Goal: Task Accomplishment & Management: Manage account settings

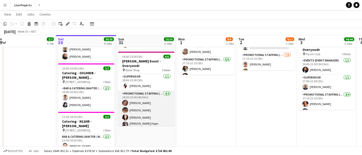
scroll to position [21, 0]
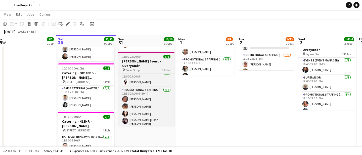
click at [146, 63] on h3 "Bryan Adams Event - Overyondr" at bounding box center [146, 63] width 56 height 9
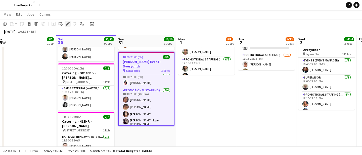
click at [68, 23] on icon at bounding box center [67, 24] width 3 height 3
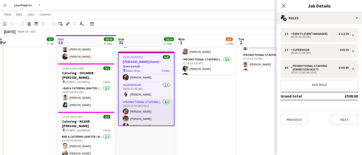
scroll to position [7, 0]
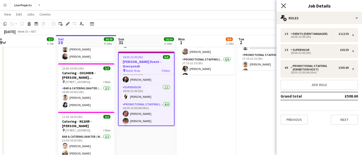
click at [284, 7] on icon at bounding box center [283, 5] width 5 height 5
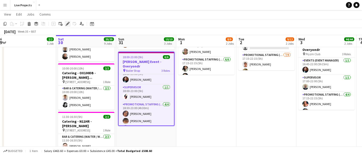
click at [68, 22] on icon "Edit" at bounding box center [68, 24] width 4 height 4
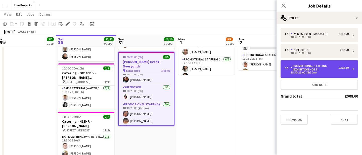
click at [307, 68] on div "Promotional Staffing (Exhibition Host)" at bounding box center [314, 67] width 48 height 7
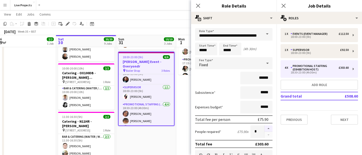
click at [268, 128] on button "button" at bounding box center [268, 129] width 8 height 7
type input "*"
click at [199, 4] on icon at bounding box center [197, 5] width 5 height 5
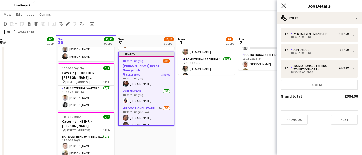
click at [284, 6] on icon at bounding box center [283, 5] width 5 height 5
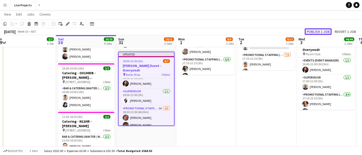
click at [316, 30] on button "Publish 1 job" at bounding box center [317, 31] width 27 height 7
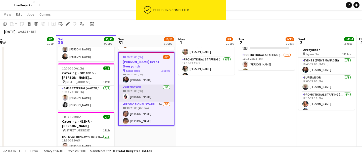
click at [149, 92] on app-card-role "Supervisor 1/1 18:00-23:00 (5h) Cleo Taylor" at bounding box center [146, 93] width 55 height 17
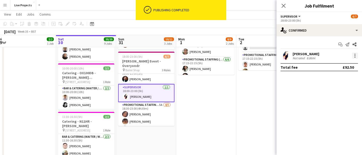
click at [353, 55] on div at bounding box center [355, 56] width 6 height 6
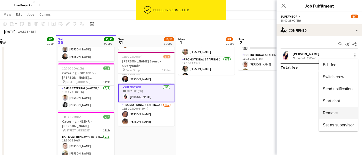
click at [329, 111] on span "Remove" at bounding box center [330, 113] width 15 height 4
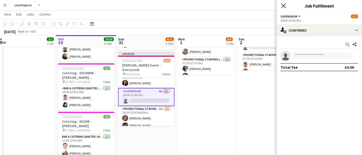
click at [282, 5] on icon "Close pop-in" at bounding box center [283, 5] width 5 height 5
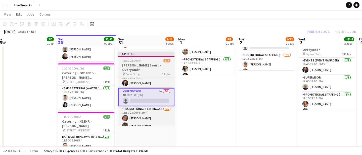
click at [145, 63] on h3 "Bryan Adams Event - Overyondr" at bounding box center [146, 67] width 56 height 9
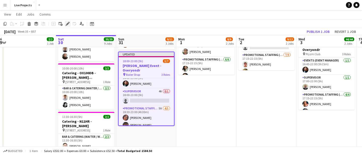
click at [67, 23] on icon "Edit" at bounding box center [68, 24] width 4 height 4
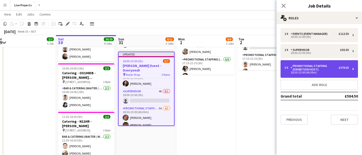
click at [337, 68] on div "Promotional Staffing (Exhibition Host)" at bounding box center [314, 67] width 48 height 7
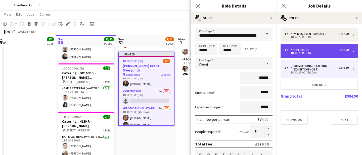
click at [331, 53] on div "18:00-23:00 (5h)" at bounding box center [316, 53] width 64 height 3
type input "**********"
type input "*****"
type input "******"
type input "*"
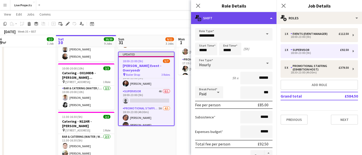
click at [264, 16] on div "multiple-actions-text Shift" at bounding box center [233, 18] width 85 height 12
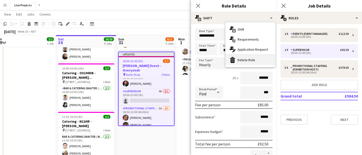
click at [251, 58] on div "bin-2 Delete Role" at bounding box center [250, 60] width 50 height 10
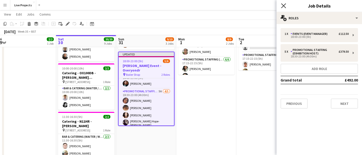
click at [282, 5] on icon at bounding box center [283, 5] width 5 height 5
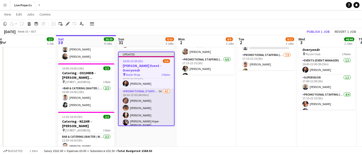
scroll to position [16, 0]
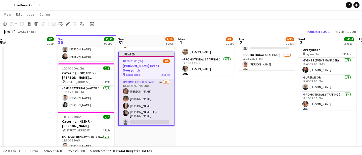
click at [142, 115] on app-card-role "Promotional Staffing (Exhibition Host) 5A 4/5 18:30-23:00 (4h30m) Elizabeth Arc…" at bounding box center [146, 103] width 55 height 48
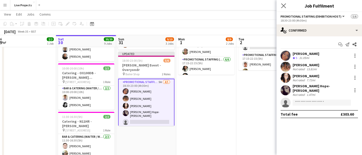
click at [286, 8] on app-icon "Close pop-in" at bounding box center [283, 5] width 7 height 7
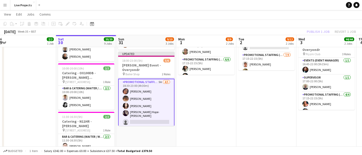
click at [315, 32] on div "Publish 1 job Revert 1 job" at bounding box center [330, 31] width 61 height 7
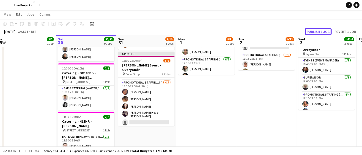
click at [315, 32] on button "Publish 1 job" at bounding box center [317, 31] width 27 height 7
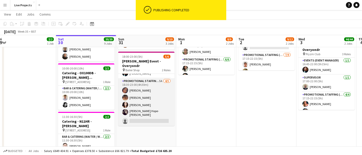
scroll to position [11, 0]
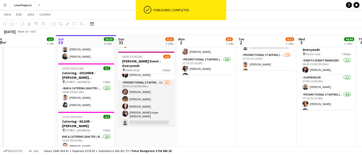
click at [136, 109] on app-card-role "Promotional Staffing (Exhibition Host) 5A 4/5 18:30-23:00 (4h30m) Elizabeth Arc…" at bounding box center [146, 104] width 56 height 48
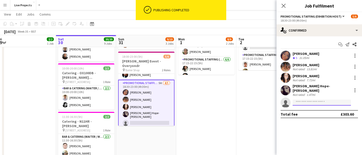
click at [299, 100] on input at bounding box center [321, 103] width 58 height 6
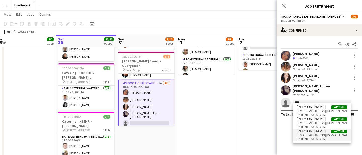
type input "****"
click at [306, 137] on span "+447701096793" at bounding box center [321, 139] width 50 height 4
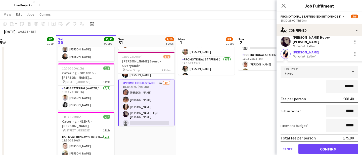
scroll to position [52, 0]
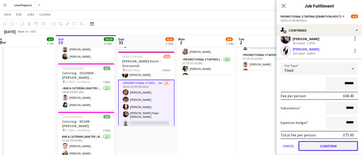
click at [320, 141] on button "Confirm" at bounding box center [328, 146] width 60 height 10
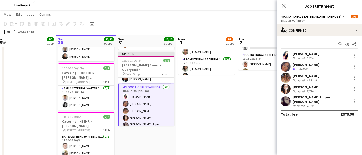
scroll to position [0, 0]
click at [284, 3] on icon "Close pop-in" at bounding box center [283, 5] width 5 height 5
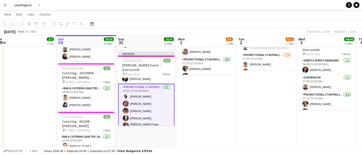
click at [315, 33] on div "Publish 1 job Revert 1 job" at bounding box center [330, 31] width 61 height 7
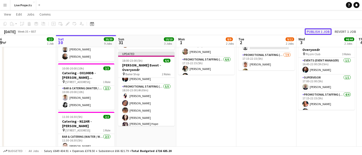
click at [316, 30] on button "Publish 1 job" at bounding box center [317, 31] width 27 height 7
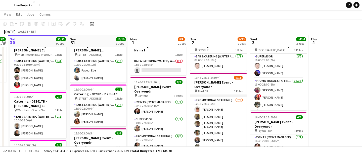
scroll to position [31, 0]
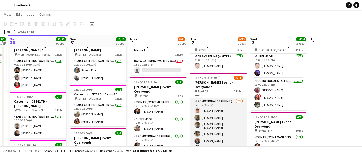
click at [226, 123] on app-card-role "Promotional Staffing (Exhibition Host) 7/9 17:15-22:15 (5h) Rohan Singh Raksha …" at bounding box center [218, 136] width 56 height 77
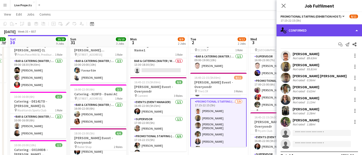
click at [325, 28] on div "single-neutral-actions-check-2 Confirmed" at bounding box center [318, 30] width 85 height 12
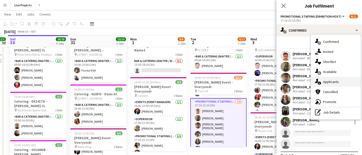
click at [336, 82] on div "single-neutral-actions-information Applicants" at bounding box center [336, 82] width 50 height 10
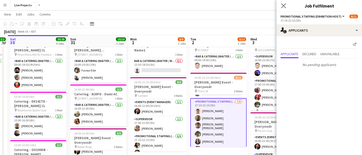
click at [284, 2] on app-icon "Close pop-in" at bounding box center [283, 5] width 7 height 7
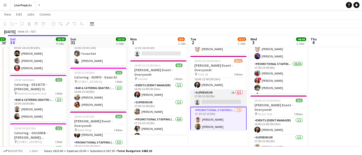
scroll to position [0, 0]
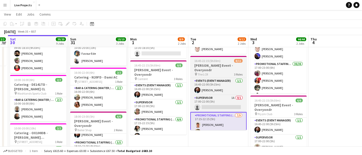
click at [221, 63] on div "16:45-22:15 (5h30m) 8/11" at bounding box center [218, 61] width 56 height 4
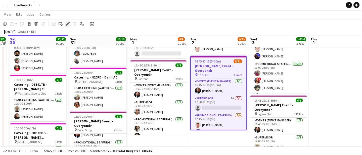
click at [67, 23] on icon at bounding box center [67, 24] width 3 height 3
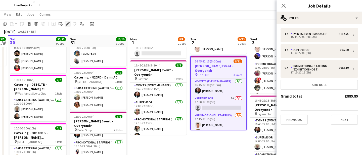
click at [68, 24] on icon at bounding box center [67, 24] width 3 height 3
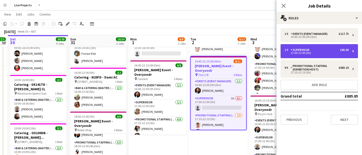
click at [314, 53] on div "17:00-22:00 (5h)" at bounding box center [316, 53] width 64 height 3
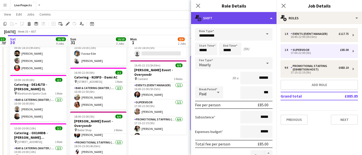
click at [245, 20] on div "multiple-actions-text Shift" at bounding box center [233, 18] width 85 height 12
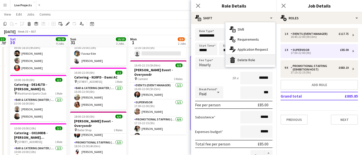
click at [247, 59] on div "bin-2 Delete Role" at bounding box center [250, 60] width 50 height 10
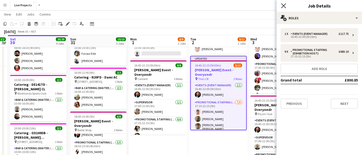
click at [283, 4] on icon "Close pop-in" at bounding box center [283, 5] width 5 height 5
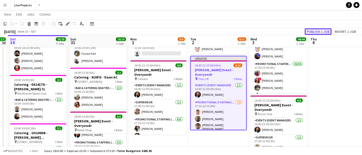
click at [311, 30] on button "Publish 1 job" at bounding box center [317, 31] width 27 height 7
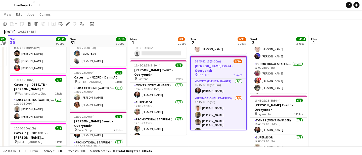
click at [211, 67] on h3 "Bryan Adams Event - Overyondr" at bounding box center [218, 68] width 55 height 9
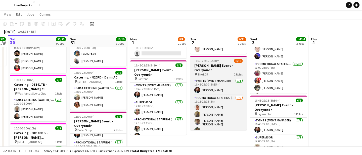
click at [211, 67] on h3 "Bryan Adams Event - Overyondr" at bounding box center [218, 67] width 56 height 9
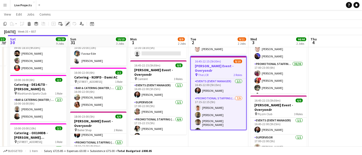
click at [68, 22] on icon "Edit" at bounding box center [68, 24] width 4 height 4
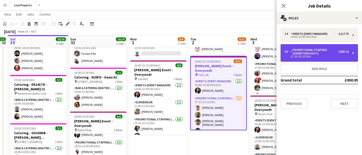
click at [303, 55] on div "Promotional Staffing (Exhibition Host)" at bounding box center [314, 51] width 48 height 7
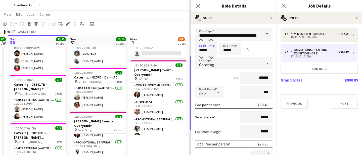
click at [201, 50] on input "*****" at bounding box center [206, 49] width 22 height 13
click at [201, 58] on div at bounding box center [201, 57] width 10 height 5
type input "*****"
click at [210, 57] on div at bounding box center [211, 57] width 10 height 5
click at [227, 51] on input "*****" at bounding box center [230, 49] width 22 height 13
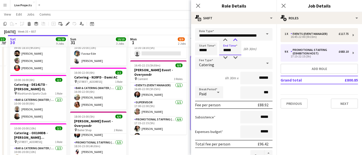
click at [236, 39] on div at bounding box center [235, 40] width 10 height 5
type input "*****"
click at [236, 39] on div at bounding box center [235, 40] width 10 height 5
click at [198, 6] on icon at bounding box center [197, 5] width 5 height 5
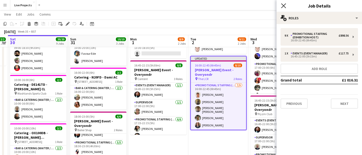
click at [283, 5] on icon "Close pop-in" at bounding box center [283, 5] width 5 height 5
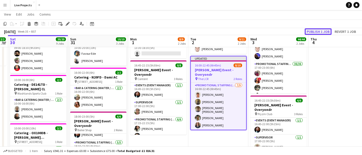
click at [318, 30] on button "Publish 1 job" at bounding box center [317, 31] width 27 height 7
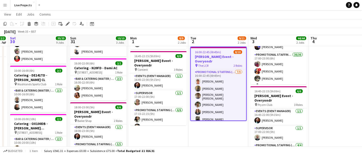
scroll to position [47, 0]
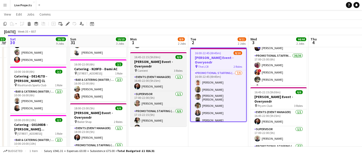
click at [157, 60] on h3 "Bryan Adams Event - Overyondr" at bounding box center [158, 64] width 56 height 9
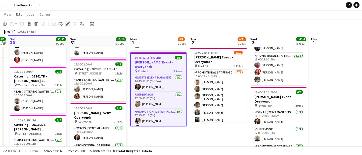
click at [68, 23] on icon at bounding box center [67, 24] width 3 height 3
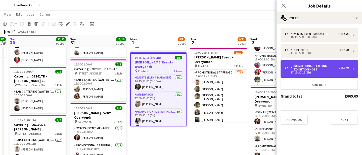
click at [299, 71] on div "17:15-22:15 (5h)" at bounding box center [316, 72] width 64 height 3
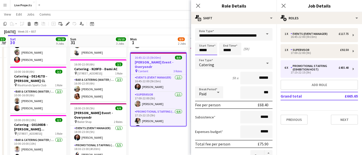
click at [207, 50] on input "*****" at bounding box center [206, 49] width 22 height 13
type input "*****"
click at [211, 40] on div at bounding box center [211, 40] width 10 height 5
click at [233, 52] on input "*****" at bounding box center [230, 49] width 22 height 13
click at [236, 37] on input "**********" at bounding box center [233, 34] width 77 height 13
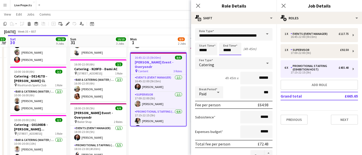
click at [234, 50] on input "*****" at bounding box center [230, 49] width 22 height 13
type input "*****"
click at [236, 41] on div at bounding box center [235, 40] width 10 height 5
click at [197, 5] on icon at bounding box center [197, 5] width 5 height 5
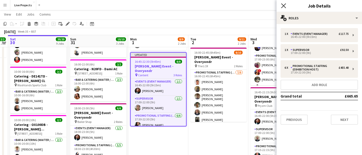
click at [285, 5] on icon "Close pop-in" at bounding box center [283, 5] width 5 height 5
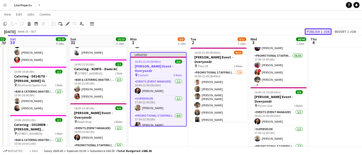
click at [314, 32] on button "Publish 1 job" at bounding box center [317, 31] width 27 height 7
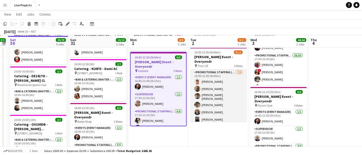
scroll to position [48, 0]
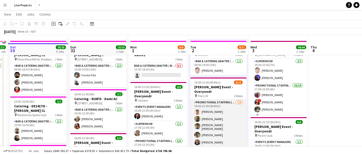
scroll to position [0, 0]
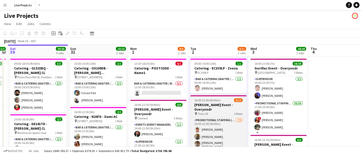
click at [224, 105] on h3 "Bryan Adams Event - Overyondr" at bounding box center [218, 107] width 56 height 9
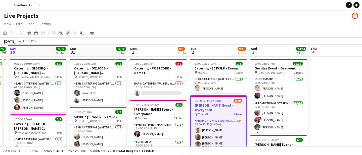
click at [67, 33] on icon "Edit" at bounding box center [68, 33] width 4 height 4
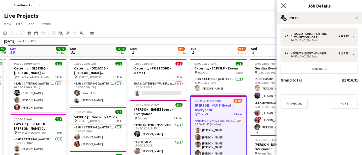
click at [283, 5] on icon at bounding box center [283, 5] width 5 height 5
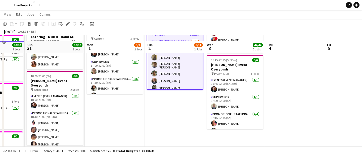
scroll to position [86, 0]
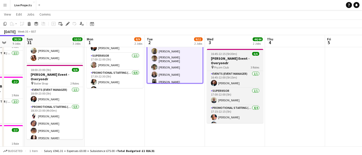
click at [233, 60] on h3 "Bryan Adams Event - Overyondr" at bounding box center [235, 60] width 56 height 9
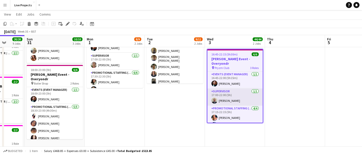
click at [239, 97] on app-card-role "Supervisor 1/1 17:00-22:00 (5h) Jacek Drzazgowski" at bounding box center [234, 97] width 55 height 17
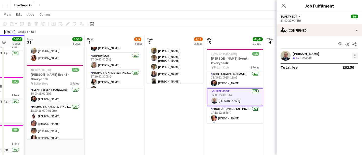
click at [355, 54] on div at bounding box center [354, 54] width 1 height 1
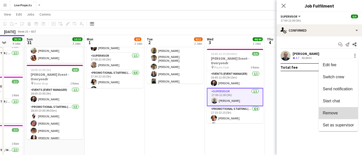
click at [333, 111] on span "Remove" at bounding box center [330, 113] width 15 height 4
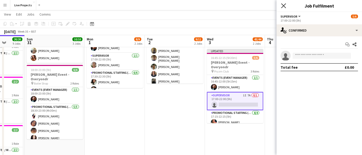
click at [283, 5] on icon "Close pop-in" at bounding box center [283, 5] width 5 height 5
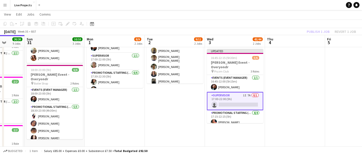
click at [316, 30] on div "Publish 1 job Revert 1 job" at bounding box center [330, 31] width 61 height 7
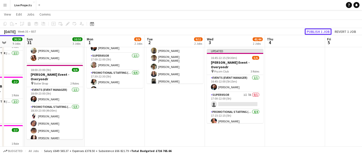
click at [316, 30] on button "Publish 1 job" at bounding box center [317, 31] width 27 height 7
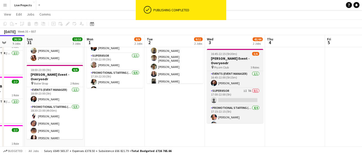
click at [229, 60] on h3 "Bryan Adams Event - Overyondr" at bounding box center [235, 60] width 56 height 9
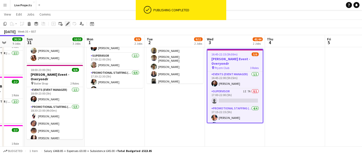
click at [68, 24] on icon at bounding box center [67, 24] width 3 height 3
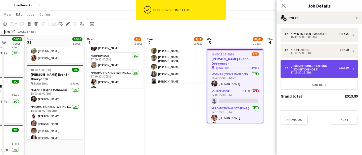
click at [327, 71] on div "17:15-22:15 (5h)" at bounding box center [316, 72] width 64 height 3
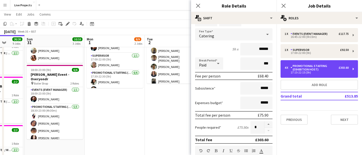
scroll to position [31, 0]
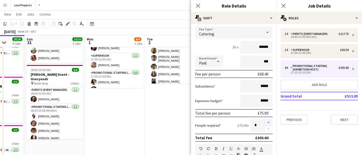
click at [269, 122] on button "button" at bounding box center [268, 122] width 8 height 7
type input "*"
click at [199, 6] on icon "Close pop-in" at bounding box center [197, 5] width 5 height 5
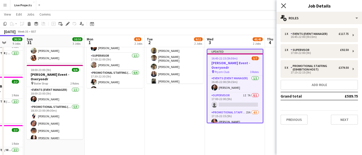
click at [285, 4] on icon at bounding box center [283, 5] width 5 height 5
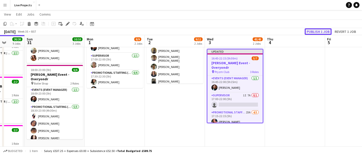
click at [308, 33] on button "Publish 1 job" at bounding box center [317, 31] width 27 height 7
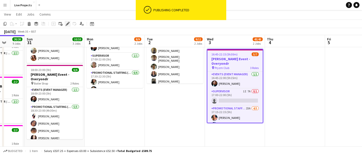
click at [67, 23] on icon "Edit" at bounding box center [68, 24] width 4 height 4
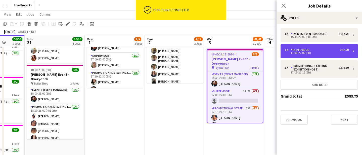
click at [306, 51] on div "Supervisor" at bounding box center [300, 50] width 21 height 4
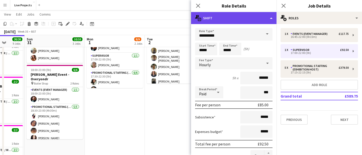
click at [250, 19] on div "multiple-actions-text Shift" at bounding box center [233, 18] width 85 height 12
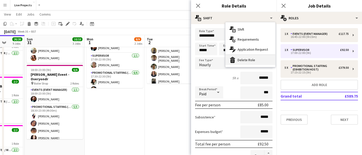
click at [248, 60] on div "bin-2 Delete Role" at bounding box center [250, 60] width 50 height 10
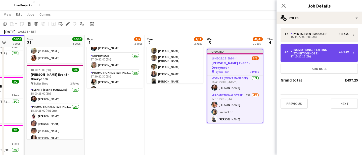
click at [311, 55] on div "Promotional Staffing (Exhibition Host)" at bounding box center [314, 51] width 48 height 7
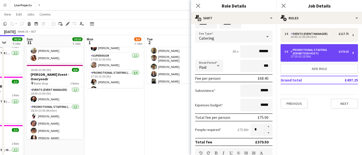
scroll to position [27, 0]
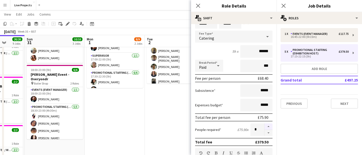
click at [269, 126] on button "button" at bounding box center [268, 127] width 8 height 7
type input "*"
click at [198, 5] on icon "Close pop-in" at bounding box center [197, 5] width 5 height 5
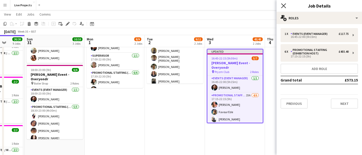
click at [284, 4] on icon "Close pop-in" at bounding box center [283, 5] width 5 height 5
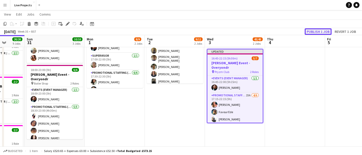
click at [313, 30] on button "Publish 1 job" at bounding box center [317, 31] width 27 height 7
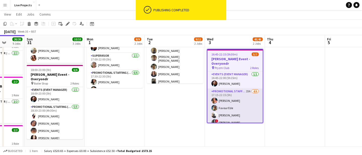
scroll to position [19, 0]
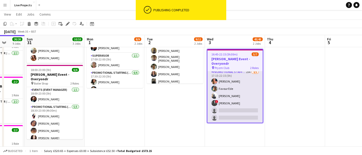
click at [245, 110] on app-card-role "Promotional Staffing (Exhibition Host) 23A 4/6 17:15-22:15 (5h) Renata Almeida …" at bounding box center [234, 96] width 55 height 54
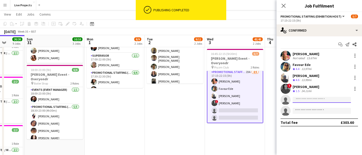
click at [301, 99] on input at bounding box center [321, 100] width 58 height 6
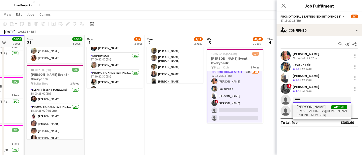
type input "*****"
click at [306, 110] on span "drzazgowskij@yahoo.com" at bounding box center [321, 111] width 50 height 4
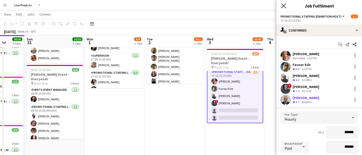
click at [283, 4] on icon "Close pop-in" at bounding box center [283, 5] width 5 height 5
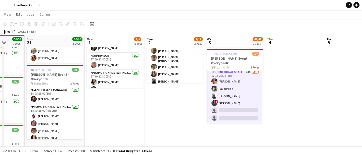
click at [243, 109] on app-card-role "Promotional Staffing (Exhibition Host) 23A 4/6 17:15-22:15 (5h) Renata Almeida …" at bounding box center [235, 96] width 56 height 55
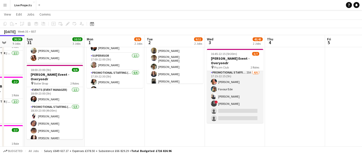
scroll to position [18, 0]
click at [226, 116] on app-card-role "Promotional Staffing (Exhibition Host) 23A 4/6 17:15-22:15 (5h) Renata Almeida …" at bounding box center [235, 97] width 56 height 54
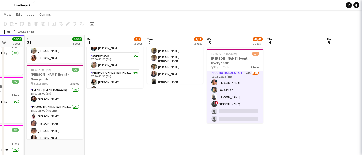
scroll to position [19, 0]
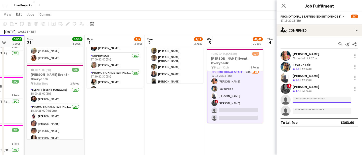
click at [300, 100] on input at bounding box center [321, 100] width 58 height 6
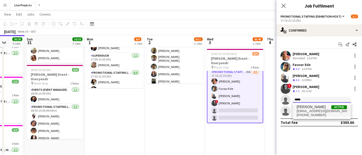
type input "*****"
click at [306, 109] on span "Jacek Drzazgowski" at bounding box center [310, 107] width 29 height 4
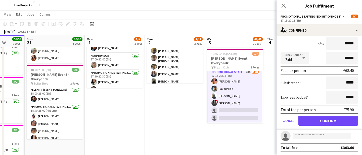
scroll to position [89, 0]
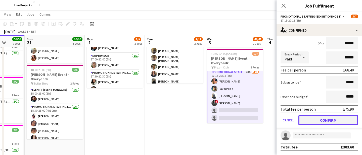
click at [321, 119] on button "Confirm" at bounding box center [328, 120] width 60 height 10
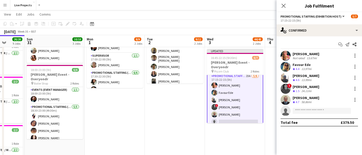
scroll to position [0, 0]
click at [283, 7] on icon "Close pop-in" at bounding box center [283, 5] width 5 height 5
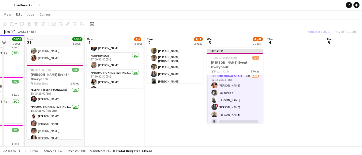
click at [327, 34] on div "Publish 1 job Revert 1 job" at bounding box center [330, 31] width 61 height 7
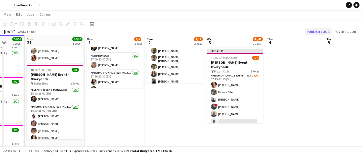
scroll to position [19, 0]
click at [325, 30] on button "Publish 1 job" at bounding box center [317, 31] width 27 height 7
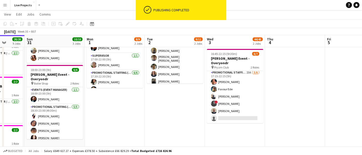
scroll to position [18, 0]
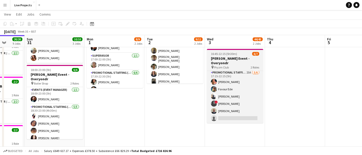
click at [244, 57] on h3 "Bryan Adams Event - Overyondr" at bounding box center [235, 60] width 56 height 9
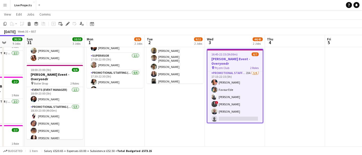
scroll to position [19, 0]
click at [68, 22] on icon "Edit" at bounding box center [68, 24] width 4 height 4
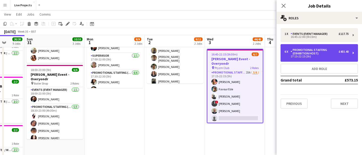
click at [303, 56] on div "17:15-22:15 (5h)" at bounding box center [316, 56] width 64 height 3
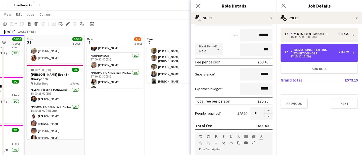
scroll to position [44, 0]
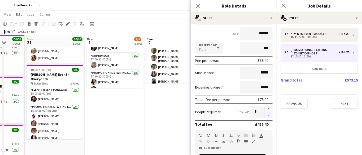
click at [269, 115] on button "button" at bounding box center [268, 115] width 8 height 6
type input "*"
click at [197, 5] on icon at bounding box center [197, 5] width 5 height 5
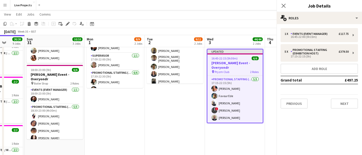
scroll to position [16, 0]
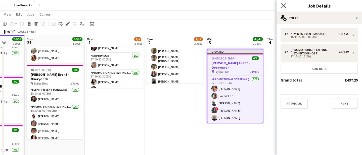
click at [285, 6] on icon "Close pop-in" at bounding box center [283, 5] width 5 height 5
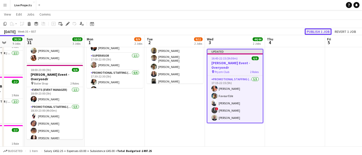
click at [314, 30] on button "Publish 1 job" at bounding box center [317, 31] width 27 height 7
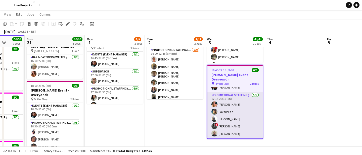
scroll to position [0, 0]
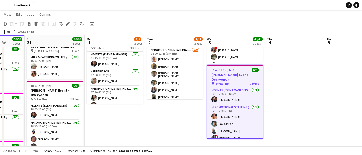
click at [234, 76] on h3 "Bryan Adams Event - Overyondr" at bounding box center [234, 77] width 55 height 9
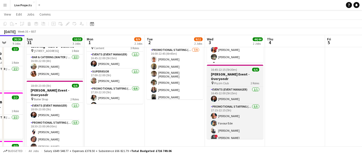
click at [217, 71] on span "16:45-22:15 (5h30m)" at bounding box center [224, 70] width 26 height 4
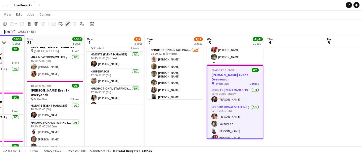
click at [67, 22] on icon "Edit" at bounding box center [68, 24] width 4 height 4
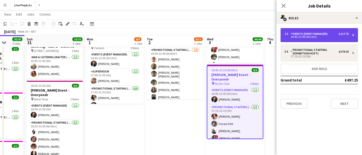
click at [312, 38] on div "16:45-22:00 (5h15m)" at bounding box center [316, 37] width 64 height 3
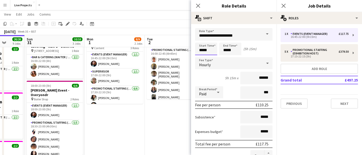
click at [201, 51] on input "*****" at bounding box center [206, 49] width 22 height 13
click at [202, 57] on div at bounding box center [201, 57] width 10 height 5
click at [213, 57] on div at bounding box center [211, 57] width 10 height 5
type input "*****"
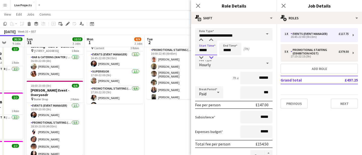
click at [213, 57] on div at bounding box center [211, 57] width 10 height 5
click at [198, 4] on icon "Close pop-in" at bounding box center [197, 5] width 5 height 5
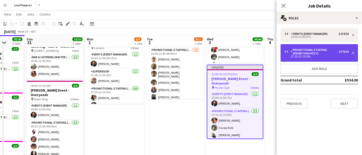
click at [306, 49] on div "Promotional Staffing (Exhibition Host)" at bounding box center [314, 51] width 48 height 7
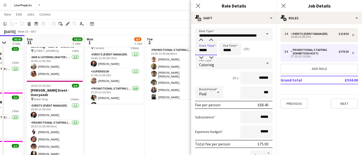
click at [201, 50] on input "*****" at bounding box center [206, 49] width 22 height 13
click at [201, 57] on div at bounding box center [201, 57] width 10 height 5
type input "*****"
click at [211, 38] on div at bounding box center [211, 40] width 10 height 5
click at [227, 51] on input "*****" at bounding box center [230, 49] width 22 height 13
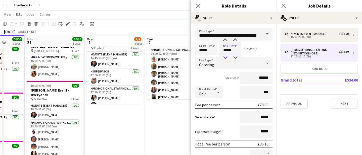
click at [226, 57] on div at bounding box center [225, 57] width 10 height 5
click at [235, 57] on div at bounding box center [235, 57] width 10 height 5
type input "*****"
click at [235, 57] on div at bounding box center [235, 57] width 10 height 5
click at [199, 6] on icon "Close pop-in" at bounding box center [197, 5] width 5 height 5
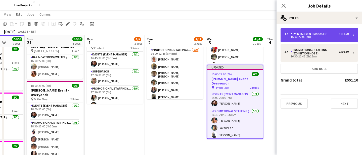
click at [301, 35] on div "Events (Event Manager)" at bounding box center [309, 34] width 39 height 4
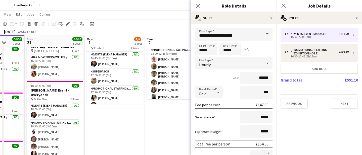
click at [226, 51] on input "*****" at bounding box center [230, 49] width 22 height 13
click at [226, 59] on div at bounding box center [225, 57] width 10 height 5
type input "*****"
click at [235, 57] on div at bounding box center [235, 57] width 10 height 5
click at [199, 5] on icon at bounding box center [197, 5] width 5 height 5
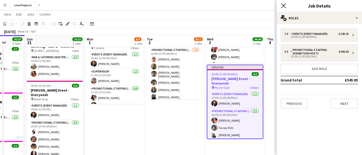
click at [283, 4] on icon "Close pop-in" at bounding box center [283, 5] width 5 height 5
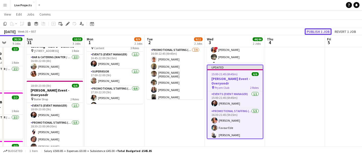
click at [312, 29] on button "Publish 1 job" at bounding box center [317, 31] width 27 height 7
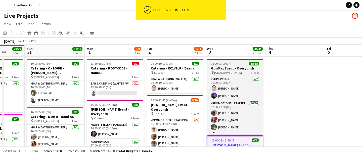
click at [241, 67] on h3 "Gorillaz Event - Overyondr" at bounding box center [235, 68] width 56 height 5
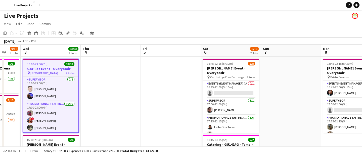
scroll to position [0, 220]
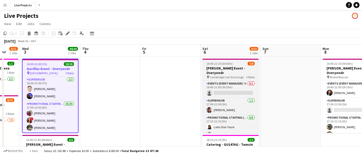
click at [223, 66] on h3 "[PERSON_NAME] Event - Overyondr" at bounding box center [230, 70] width 56 height 9
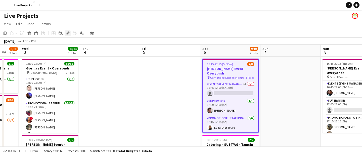
click at [68, 33] on icon at bounding box center [67, 33] width 3 height 3
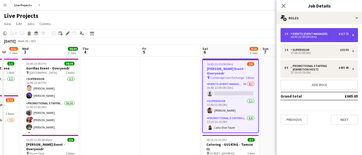
click at [318, 35] on div "Events (Event Manager)" at bounding box center [309, 34] width 39 height 4
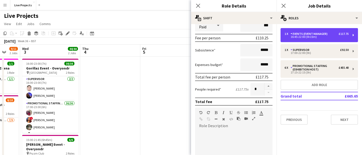
scroll to position [68, 0]
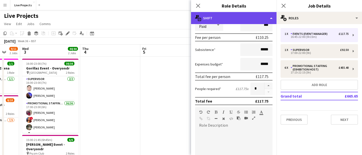
click at [252, 19] on div "multiple-actions-text Shift" at bounding box center [233, 18] width 85 height 12
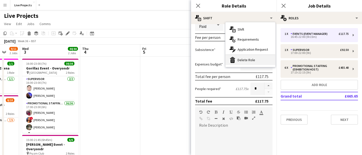
click at [251, 62] on div "bin-2 Delete Role" at bounding box center [250, 60] width 50 height 10
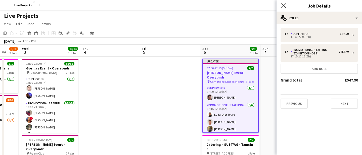
click at [284, 5] on icon "Close pop-in" at bounding box center [283, 5] width 5 height 5
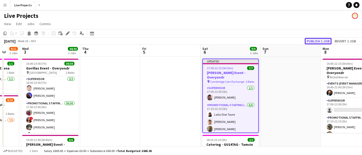
click at [323, 40] on button "Publish 1 job" at bounding box center [317, 41] width 27 height 7
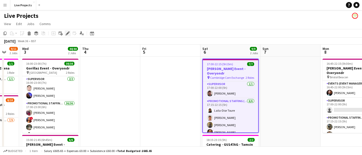
click at [68, 32] on icon at bounding box center [67, 33] width 3 height 3
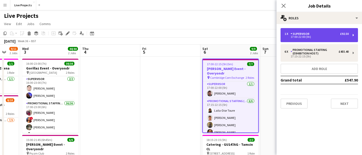
click at [311, 38] on div "17:00-22:00 (5h)" at bounding box center [316, 37] width 64 height 3
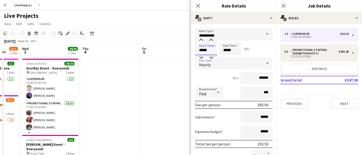
click at [208, 51] on input "*****" at bounding box center [206, 49] width 22 height 13
type input "*****"
click at [211, 41] on div at bounding box center [211, 40] width 10 height 5
click at [226, 52] on input "*****" at bounding box center [230, 49] width 22 height 13
click at [225, 40] on div at bounding box center [225, 40] width 10 height 5
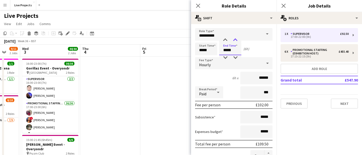
click at [236, 39] on div at bounding box center [235, 40] width 10 height 5
type input "*****"
click at [236, 39] on div at bounding box center [235, 40] width 10 height 5
click at [198, 5] on icon "Close pop-in" at bounding box center [197, 5] width 5 height 5
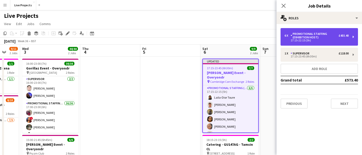
click at [305, 33] on div "Promotional Staffing (Exhibition Host)" at bounding box center [314, 35] width 48 height 7
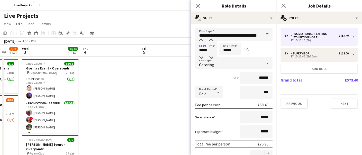
click at [210, 51] on input "*****" at bounding box center [206, 49] width 22 height 13
click at [201, 41] on div at bounding box center [201, 40] width 10 height 5
type input "*****"
click at [211, 57] on div at bounding box center [211, 57] width 10 height 5
click at [227, 50] on input "*****" at bounding box center [230, 49] width 22 height 13
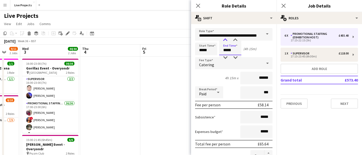
click at [226, 38] on div at bounding box center [225, 40] width 10 height 5
click at [234, 39] on div at bounding box center [235, 40] width 10 height 5
type input "*****"
click at [234, 39] on div at bounding box center [235, 40] width 10 height 5
click at [198, 5] on icon "Close pop-in" at bounding box center [197, 5] width 5 height 5
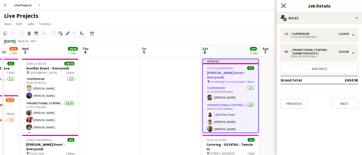
click at [284, 5] on icon at bounding box center [283, 5] width 5 height 5
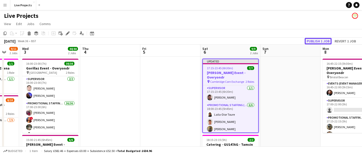
click at [316, 40] on button "Publish 1 job" at bounding box center [317, 41] width 27 height 7
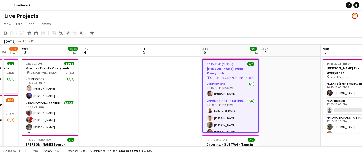
click at [224, 76] on span "Cambridge Corn Exchange" at bounding box center [227, 78] width 34 height 4
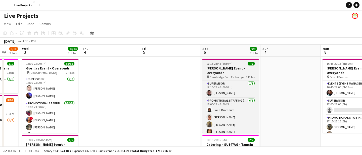
click at [224, 75] on span "Cambridge Corn Exchange" at bounding box center [226, 77] width 34 height 4
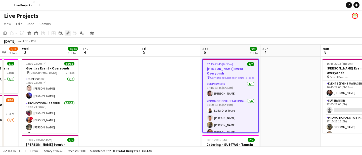
click at [66, 32] on icon "Edit" at bounding box center [68, 33] width 4 height 4
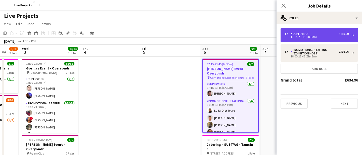
click at [295, 31] on div "1 x Supervisor £118.00 17:15-23:45 (6h30m)" at bounding box center [318, 35] width 77 height 14
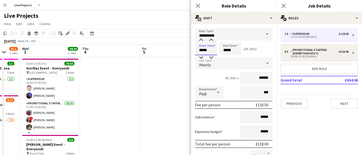
click at [213, 50] on input "*****" at bounding box center [206, 49] width 22 height 13
type input "*****"
click at [211, 40] on div at bounding box center [211, 40] width 10 height 5
click at [197, 5] on icon at bounding box center [197, 5] width 5 height 5
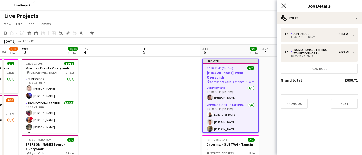
click at [283, 6] on icon at bounding box center [283, 5] width 5 height 5
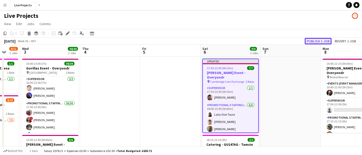
click at [310, 43] on button "Publish 1 job" at bounding box center [317, 41] width 27 height 7
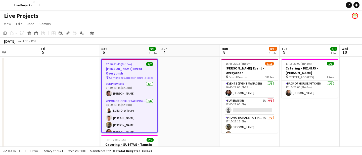
scroll to position [0, 231]
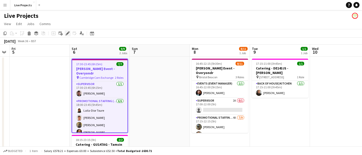
click at [68, 33] on icon at bounding box center [67, 33] width 3 height 3
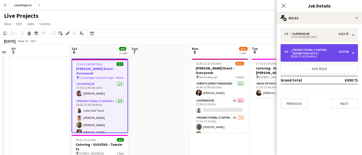
click at [308, 50] on div "Promotional Staffing (Exhibition Host)" at bounding box center [314, 51] width 48 height 7
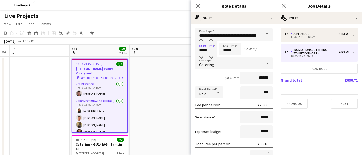
click at [202, 50] on input "*****" at bounding box center [206, 49] width 22 height 13
click at [201, 56] on div at bounding box center [201, 57] width 10 height 5
click at [211, 40] on div at bounding box center [211, 40] width 10 height 5
type input "*****"
click at [227, 50] on input "*****" at bounding box center [230, 49] width 22 height 13
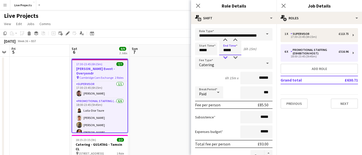
type input "*****"
click at [227, 56] on div at bounding box center [225, 57] width 10 height 5
click at [198, 6] on icon at bounding box center [197, 5] width 5 height 5
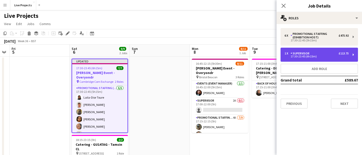
click at [312, 54] on div "1 x Supervisor £113.75" at bounding box center [316, 54] width 64 height 4
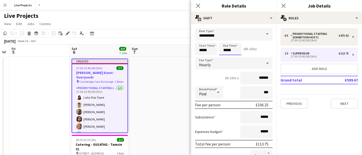
click at [226, 50] on input "*****" at bounding box center [230, 49] width 22 height 13
type input "*****"
click at [225, 57] on div at bounding box center [225, 57] width 10 height 5
click at [199, 4] on icon "Close pop-in" at bounding box center [197, 5] width 5 height 5
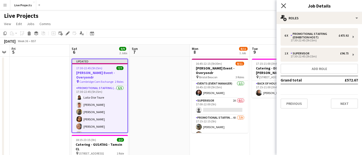
click at [283, 7] on icon "Close pop-in" at bounding box center [283, 5] width 5 height 5
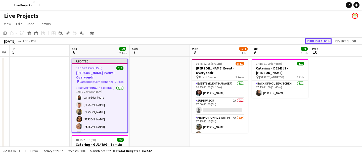
click at [309, 43] on button "Publish 1 job" at bounding box center [317, 41] width 27 height 7
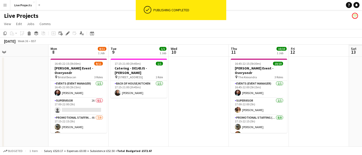
scroll to position [0, 166]
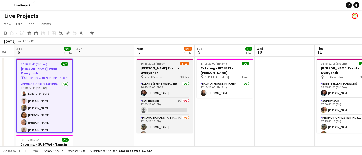
click at [161, 68] on h3 "[PERSON_NAME] Event - Overyondr" at bounding box center [164, 70] width 56 height 9
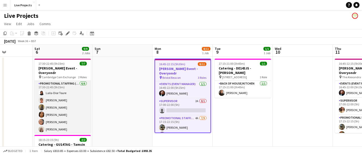
scroll to position [0, 146]
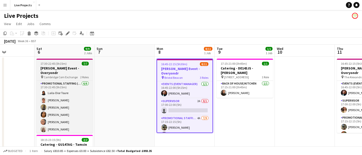
click at [59, 66] on h3 "[PERSON_NAME] Event - Overyondr" at bounding box center [64, 70] width 56 height 9
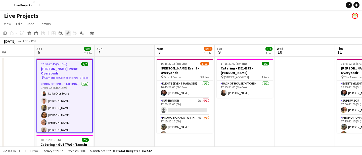
click at [67, 32] on icon "Edit" at bounding box center [68, 33] width 4 height 4
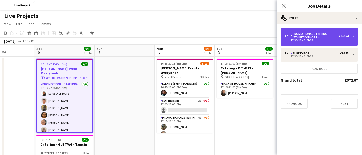
click at [307, 37] on div "Promotional Staffing (Exhibition Host)" at bounding box center [314, 35] width 48 height 7
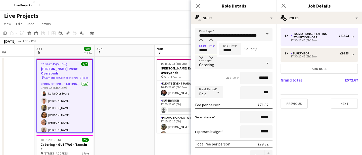
click at [201, 50] on input "*****" at bounding box center [206, 49] width 22 height 13
click at [201, 41] on div at bounding box center [201, 40] width 10 height 5
click at [210, 57] on div at bounding box center [211, 57] width 10 height 5
type input "*****"
click at [210, 57] on div at bounding box center [211, 57] width 10 height 5
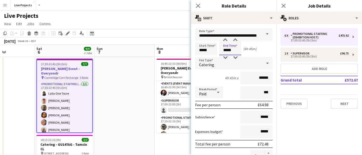
click at [226, 52] on input "*****" at bounding box center [230, 49] width 22 height 13
click at [226, 39] on div at bounding box center [225, 40] width 10 height 5
click at [235, 57] on div at bounding box center [235, 57] width 10 height 5
type input "*****"
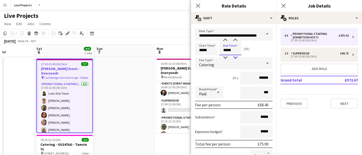
click at [235, 57] on div at bounding box center [235, 57] width 10 height 5
click at [198, 5] on icon at bounding box center [197, 5] width 5 height 5
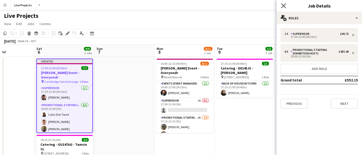
click at [282, 6] on icon "Close pop-in" at bounding box center [283, 5] width 5 height 5
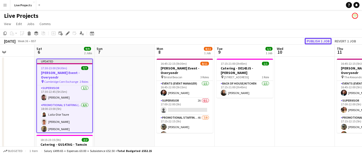
click at [309, 40] on button "Publish 1 job" at bounding box center [317, 41] width 27 height 7
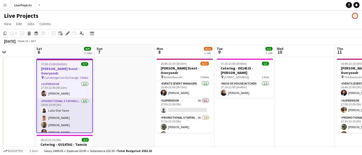
click at [74, 112] on app-card-role "Promotional Staffing (Exhibition Host) 6/6 18:00-23:00 (5h) Laila-Dior Toure Ro…" at bounding box center [64, 125] width 55 height 54
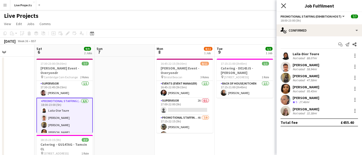
click at [281, 5] on icon "Close pop-in" at bounding box center [283, 5] width 5 height 5
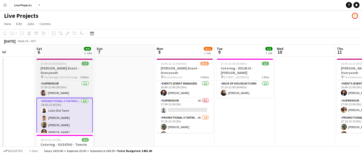
click at [63, 69] on h3 "[PERSON_NAME] Event - Overyondr" at bounding box center [64, 70] width 56 height 9
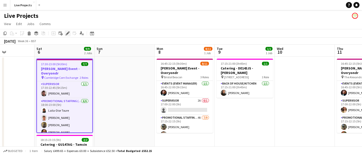
click at [69, 32] on icon at bounding box center [68, 31] width 1 height 1
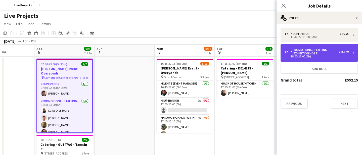
click at [295, 52] on div "Promotional Staffing (Exhibition Host)" at bounding box center [314, 51] width 48 height 7
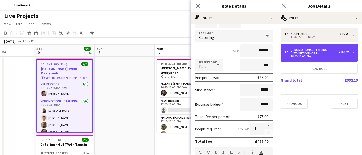
scroll to position [31, 0]
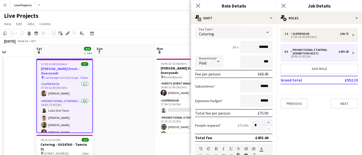
click at [268, 122] on button "button" at bounding box center [268, 122] width 8 height 7
type input "*"
click at [198, 5] on icon "Close pop-in" at bounding box center [197, 5] width 5 height 5
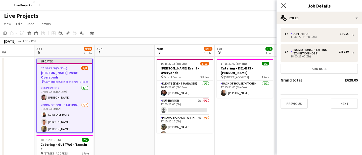
click at [284, 5] on icon at bounding box center [283, 5] width 5 height 5
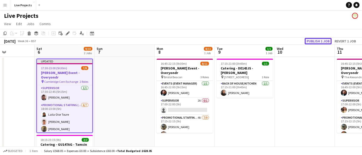
click at [312, 40] on button "Publish 1 job" at bounding box center [317, 41] width 27 height 7
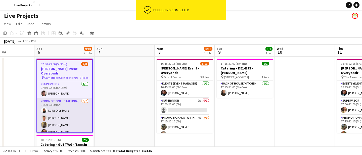
click at [73, 118] on app-card-role "Promotional Staffing (Exhibition Host) 6/7 18:00-23:00 (5h) Laila-Dior Toure Ro…" at bounding box center [64, 128] width 55 height 61
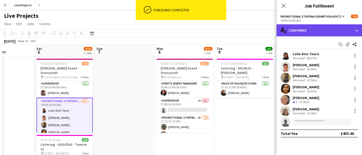
click at [306, 31] on div "single-neutral-actions-check-2 Confirmed" at bounding box center [318, 30] width 85 height 12
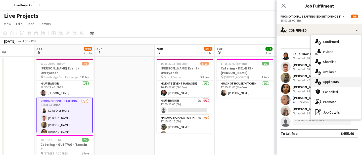
click at [329, 83] on div "single-neutral-actions-information Applicants" at bounding box center [336, 82] width 50 height 10
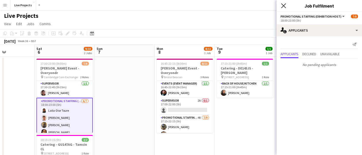
click at [284, 4] on icon "Close pop-in" at bounding box center [283, 5] width 5 height 5
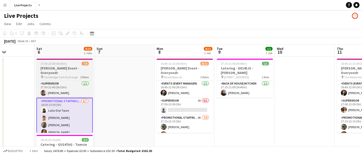
click at [72, 69] on h3 "[PERSON_NAME] Event - Overyondr" at bounding box center [64, 70] width 56 height 9
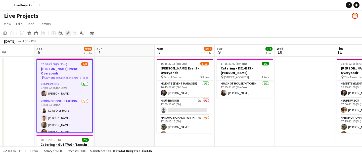
click at [68, 32] on icon at bounding box center [67, 33] width 3 height 3
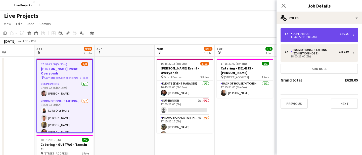
click at [299, 36] on div "17:30-22:45 (5h15m)" at bounding box center [316, 37] width 64 height 3
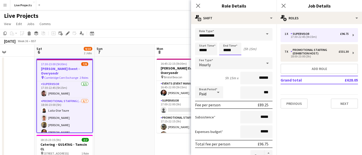
click at [226, 50] on input "*****" at bounding box center [230, 49] width 22 height 13
type input "*****"
click at [198, 5] on icon at bounding box center [198, 6] width 4 height 4
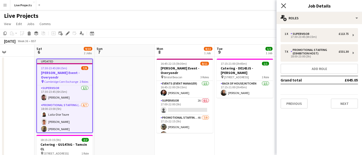
click at [284, 6] on icon "Close pop-in" at bounding box center [283, 5] width 5 height 5
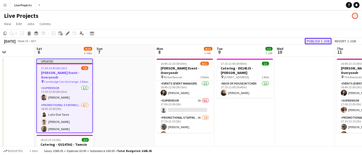
click at [313, 39] on button "Publish 1 job" at bounding box center [317, 41] width 27 height 7
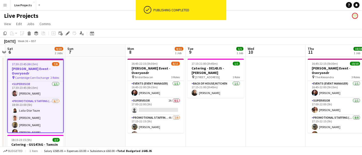
scroll to position [0, 176]
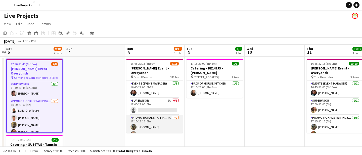
click at [161, 123] on app-card-role "Promotional Staffing (Exhibition Host) 4A 7/9 17:15-22:15 (5h) Brian Aranha Adr…" at bounding box center [154, 153] width 56 height 77
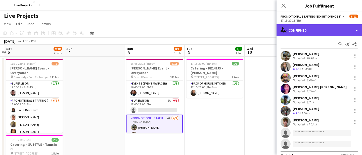
click at [331, 27] on div "single-neutral-actions-check-2 Confirmed" at bounding box center [318, 30] width 85 height 12
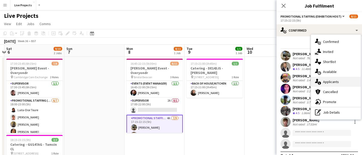
click at [332, 83] on div "single-neutral-actions-information Applicants" at bounding box center [336, 82] width 50 height 10
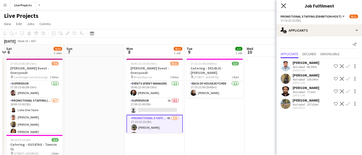
click at [282, 3] on icon "Close pop-in" at bounding box center [283, 5] width 5 height 5
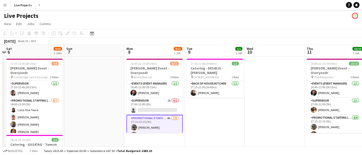
click at [151, 115] on app-card-role "Promotional Staffing (Exhibition Host) 4A 7/9 17:15-22:15 (5h) Brian Aranha Adr…" at bounding box center [154, 154] width 56 height 78
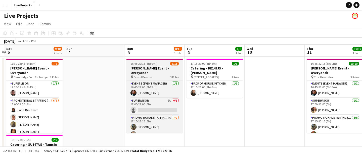
click at [152, 75] on div "pin Bristol Beacon 3 Roles" at bounding box center [154, 77] width 56 height 4
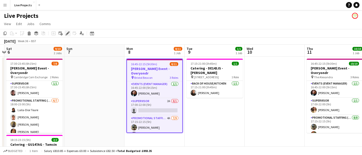
click at [67, 32] on icon "Edit" at bounding box center [68, 33] width 4 height 4
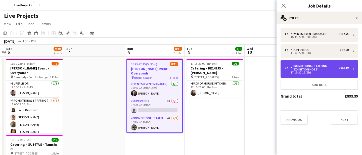
click at [320, 67] on div "Promotional Staffing (Exhibition Host)" at bounding box center [314, 67] width 48 height 7
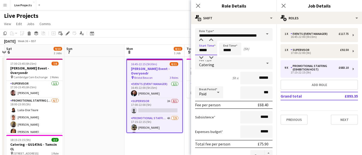
click at [210, 50] on input "*****" at bounding box center [206, 49] width 22 height 13
click at [212, 39] on div at bounding box center [211, 40] width 10 height 5
type input "*****"
click at [212, 39] on div at bounding box center [211, 40] width 10 height 5
click at [231, 50] on input "*****" at bounding box center [230, 49] width 22 height 13
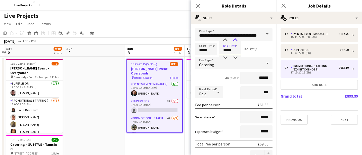
click at [236, 38] on div at bounding box center [235, 40] width 10 height 5
type input "*****"
click at [236, 38] on div at bounding box center [235, 40] width 10 height 5
click at [198, 3] on icon "Close pop-in" at bounding box center [197, 5] width 5 height 5
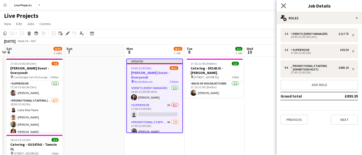
click at [284, 4] on icon "Close pop-in" at bounding box center [283, 5] width 5 height 5
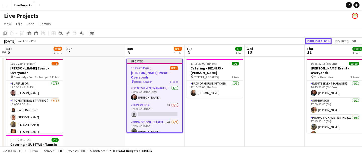
click at [316, 40] on button "Publish 1 job" at bounding box center [317, 41] width 27 height 7
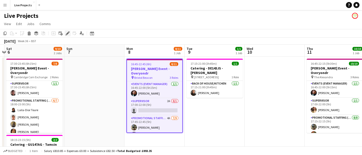
click at [67, 32] on icon "Edit" at bounding box center [68, 33] width 4 height 4
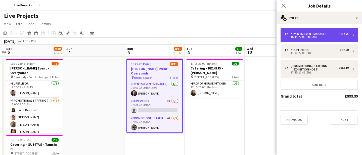
click at [304, 37] on div "16:45-22:00 (5h15m)" at bounding box center [316, 37] width 64 height 3
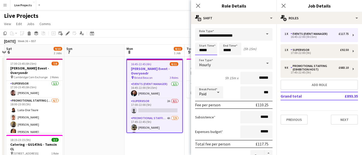
click at [211, 51] on input "*****" at bounding box center [206, 49] width 22 height 13
type input "*****"
click at [212, 56] on div at bounding box center [211, 57] width 10 height 5
click at [198, 5] on icon "Close pop-in" at bounding box center [197, 5] width 5 height 5
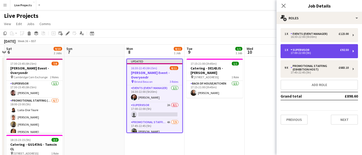
click at [296, 51] on div "Supervisor" at bounding box center [300, 50] width 21 height 4
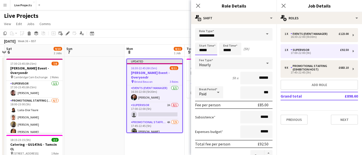
click at [213, 51] on input "*****" at bounding box center [206, 49] width 22 height 13
type input "*****"
click at [210, 40] on div at bounding box center [211, 40] width 10 height 5
click at [236, 50] on input "*****" at bounding box center [230, 49] width 22 height 13
click at [236, 39] on div at bounding box center [235, 40] width 10 height 5
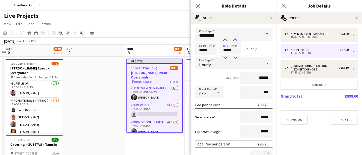
click at [236, 39] on div at bounding box center [235, 40] width 10 height 5
type input "*****"
click at [236, 39] on div at bounding box center [235, 40] width 10 height 5
click at [196, 6] on icon "Close pop-in" at bounding box center [197, 5] width 5 height 5
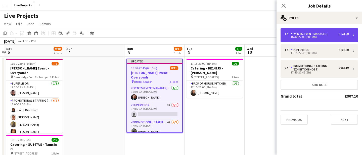
click at [300, 36] on div "16:30-22:00 (5h30m)" at bounding box center [316, 37] width 64 height 3
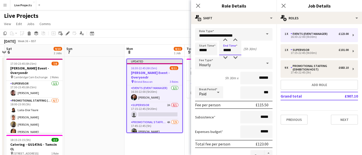
click at [237, 50] on input "*****" at bounding box center [230, 49] width 22 height 13
click at [236, 39] on div at bounding box center [235, 40] width 10 height 5
type input "*****"
click at [236, 39] on div at bounding box center [235, 40] width 10 height 5
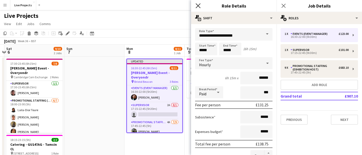
click at [199, 7] on icon "Close pop-in" at bounding box center [197, 5] width 5 height 5
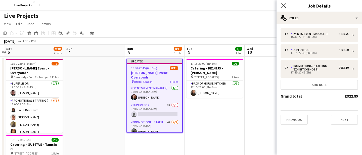
click at [284, 4] on icon "Close pop-in" at bounding box center [283, 5] width 5 height 5
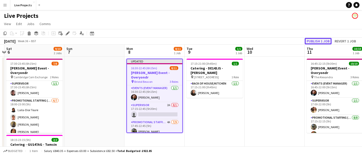
click at [314, 40] on button "Publish 1 job" at bounding box center [317, 41] width 27 height 7
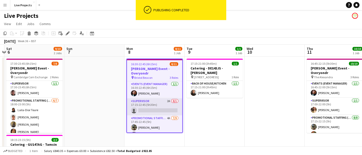
click at [154, 103] on app-card-role "Supervisor 2A 0/1 17:15-22:45 (5h30m) single-neutral-actions" at bounding box center [154, 106] width 55 height 17
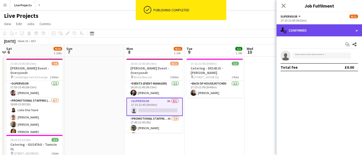
click at [336, 33] on div "single-neutral-actions-check-2 Confirmed" at bounding box center [318, 30] width 85 height 12
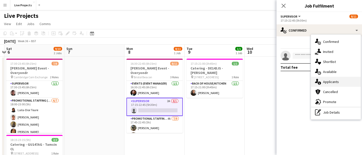
click at [333, 81] on div "single-neutral-actions-information Applicants" at bounding box center [336, 82] width 50 height 10
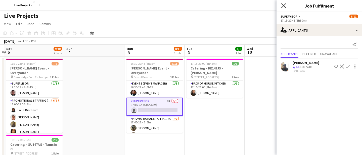
click at [282, 4] on icon "Close pop-in" at bounding box center [283, 5] width 5 height 5
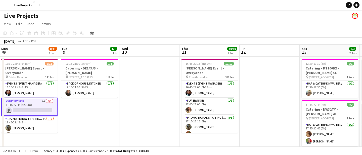
scroll to position [0, 190]
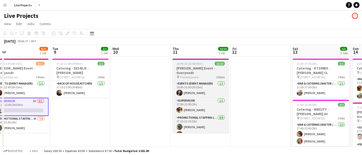
click at [208, 65] on div "16:45-22:15 (5h30m) 10/10" at bounding box center [200, 64] width 56 height 4
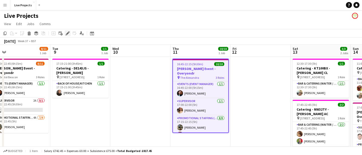
click at [67, 33] on icon "Edit" at bounding box center [68, 33] width 4 height 4
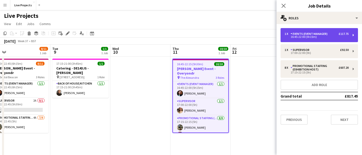
click at [314, 34] on div "Events (Event Manager)" at bounding box center [309, 34] width 39 height 4
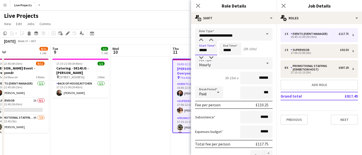
click at [211, 51] on input "*****" at bounding box center [206, 49] width 22 height 13
click at [211, 57] on div at bounding box center [211, 57] width 10 height 5
type input "*****"
click at [211, 57] on div at bounding box center [211, 57] width 10 height 5
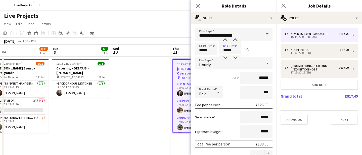
click at [233, 50] on input "*****" at bounding box center [230, 49] width 22 height 13
click at [237, 39] on div at bounding box center [235, 40] width 10 height 5
type input "*****"
click at [237, 39] on div at bounding box center [235, 40] width 10 height 5
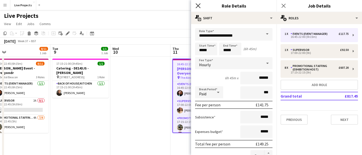
click at [197, 4] on icon "Close pop-in" at bounding box center [197, 5] width 5 height 5
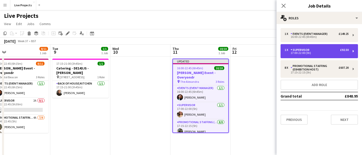
click at [298, 50] on div "Supervisor" at bounding box center [300, 50] width 21 height 4
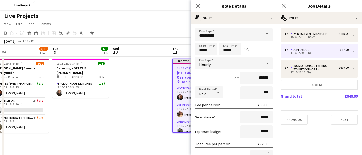
click at [235, 50] on input "*****" at bounding box center [230, 49] width 22 height 13
click at [236, 39] on div at bounding box center [235, 40] width 10 height 5
type input "*****"
click at [236, 39] on div at bounding box center [235, 40] width 10 height 5
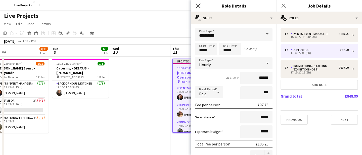
click at [197, 5] on icon "Close pop-in" at bounding box center [197, 5] width 5 height 5
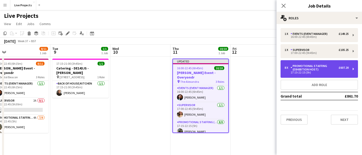
click at [311, 72] on div "17:15-22:15 (5h)" at bounding box center [316, 72] width 64 height 3
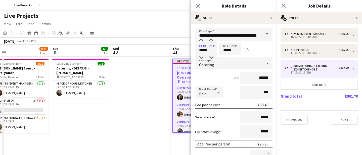
click at [210, 51] on input "*****" at bounding box center [206, 49] width 22 height 13
type input "*****"
click at [210, 41] on div at bounding box center [211, 40] width 10 height 5
click at [233, 51] on input "*****" at bounding box center [230, 49] width 22 height 13
click at [236, 40] on div at bounding box center [235, 40] width 10 height 5
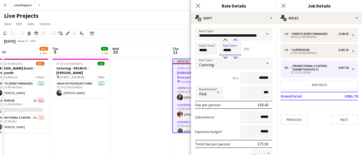
type input "*****"
click at [236, 40] on div at bounding box center [235, 40] width 10 height 5
click at [198, 2] on div "Close pop-in" at bounding box center [198, 6] width 14 height 12
click at [197, 4] on icon "Close pop-in" at bounding box center [197, 5] width 5 height 5
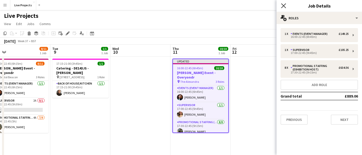
click at [284, 4] on icon "Close pop-in" at bounding box center [283, 5] width 5 height 5
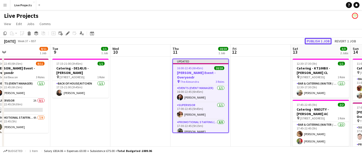
click at [314, 41] on button "Publish 1 job" at bounding box center [317, 41] width 27 height 7
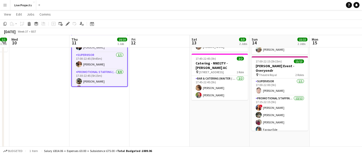
scroll to position [45, 0]
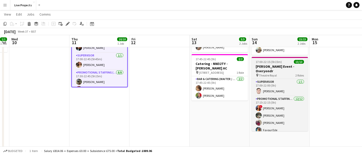
click at [288, 67] on h3 "[PERSON_NAME] Event - Overyondr" at bounding box center [279, 68] width 56 height 9
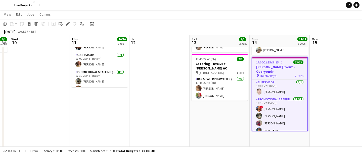
click at [276, 66] on h3 "[PERSON_NAME] Event - Overyondr" at bounding box center [279, 69] width 55 height 9
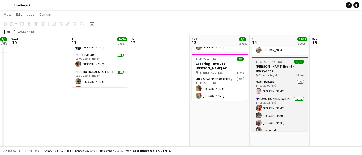
click at [276, 66] on h3 "[PERSON_NAME] Event - Overyondr" at bounding box center [279, 68] width 56 height 9
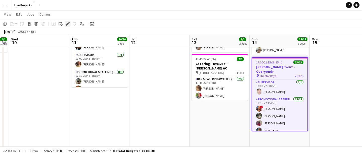
click at [67, 23] on icon "Edit" at bounding box center [68, 24] width 4 height 4
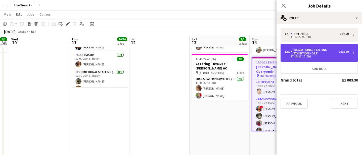
click at [310, 53] on div "Promotional Staffing (Exhibition Host)" at bounding box center [314, 51] width 48 height 7
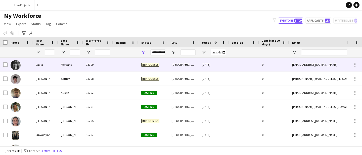
click at [68, 65] on div "Morgans" at bounding box center [70, 65] width 25 height 14
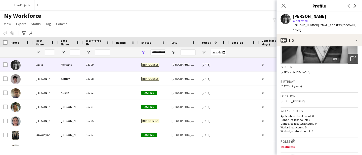
scroll to position [62, 0]
click at [284, 7] on icon at bounding box center [283, 5] width 5 height 5
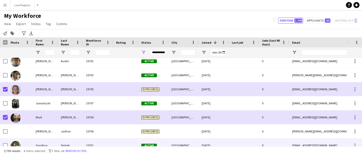
scroll to position [64, 0]
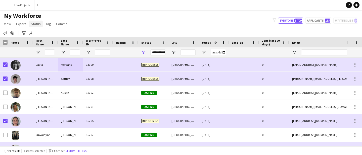
click at [37, 24] on span "Status" at bounding box center [36, 24] width 10 height 5
click at [43, 35] on link "Edit" at bounding box center [46, 34] width 35 height 11
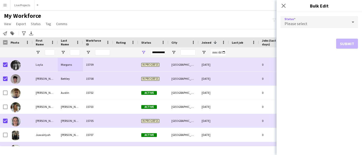
click at [299, 22] on span "Please select" at bounding box center [295, 23] width 23 height 5
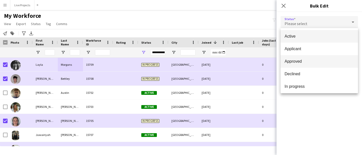
click at [301, 60] on span "Approved" at bounding box center [318, 61] width 69 height 5
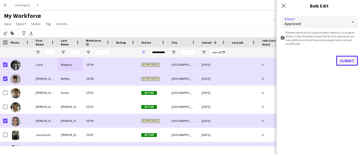
click at [341, 60] on button "Submit" at bounding box center [347, 61] width 22 height 10
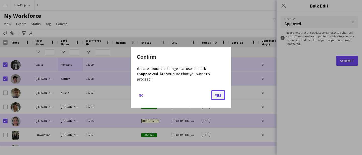
click at [219, 93] on button "Yes" at bounding box center [218, 96] width 14 height 10
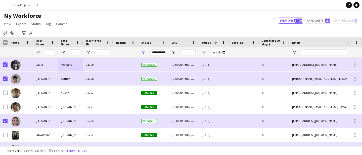
click at [6, 33] on icon "Notify workforce" at bounding box center [5, 33] width 4 height 4
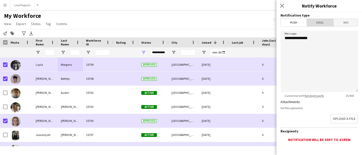
click at [315, 19] on span "Email" at bounding box center [320, 23] width 27 height 8
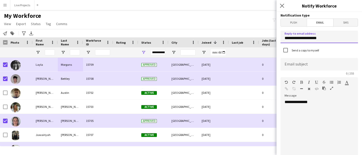
drag, startPoint x: 322, startPoint y: 39, endPoint x: 273, endPoint y: 36, distance: 49.5
click at [273, 36] on body "Menu Boards Boards Boards All jobs Status Workforce Workforce My Workforce Recr…" at bounding box center [181, 77] width 362 height 155
type input "**********"
click at [294, 65] on input at bounding box center [318, 64] width 77 height 13
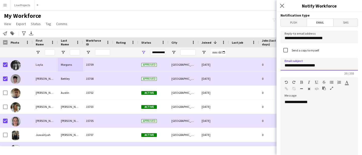
type input "**********"
click at [289, 112] on div "**********" at bounding box center [318, 130] width 77 height 60
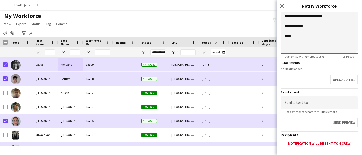
scroll to position [136, 0]
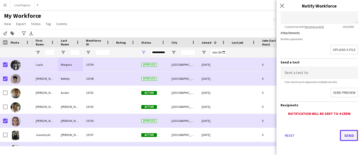
click at [350, 137] on button "Send" at bounding box center [349, 135] width 18 height 11
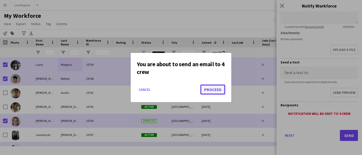
click at [216, 90] on button "Proceed" at bounding box center [212, 90] width 25 height 10
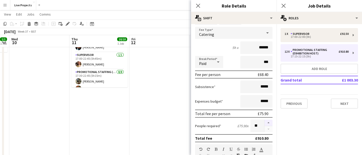
scroll to position [30, 0]
click at [269, 122] on button "button" at bounding box center [268, 123] width 8 height 7
type input "**"
click at [197, 5] on icon at bounding box center [197, 5] width 5 height 5
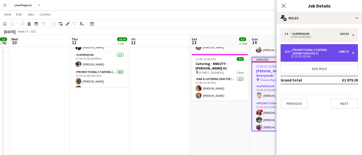
click at [307, 51] on div "Promotional Staffing (Exhibition Host)" at bounding box center [314, 51] width 48 height 7
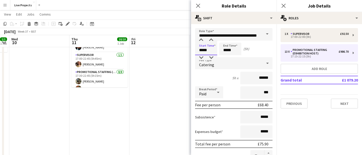
click at [212, 50] on input "*****" at bounding box center [206, 49] width 22 height 13
type input "*****"
click at [211, 40] on div at bounding box center [211, 40] width 10 height 5
click at [235, 48] on input "*****" at bounding box center [230, 49] width 22 height 13
click at [236, 40] on div at bounding box center [235, 40] width 10 height 5
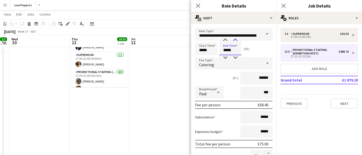
type input "*****"
click at [236, 40] on div at bounding box center [235, 40] width 10 height 5
click at [198, 5] on icon "Close pop-in" at bounding box center [197, 5] width 5 height 5
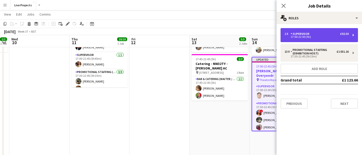
click at [303, 34] on div "Supervisor" at bounding box center [300, 34] width 21 height 4
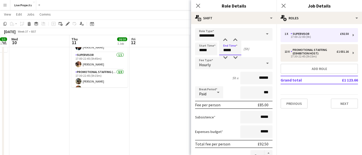
click at [234, 50] on input "*****" at bounding box center [230, 49] width 22 height 13
click at [234, 42] on div at bounding box center [235, 40] width 10 height 5
type input "*****"
click at [234, 42] on div at bounding box center [235, 40] width 10 height 5
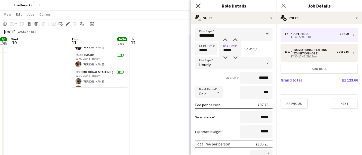
click at [197, 4] on icon "Close pop-in" at bounding box center [197, 5] width 5 height 5
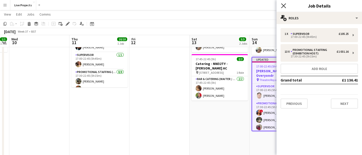
click at [282, 4] on icon at bounding box center [283, 5] width 5 height 5
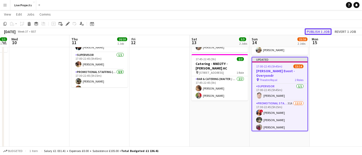
click at [314, 29] on button "Publish 1 job" at bounding box center [317, 31] width 27 height 7
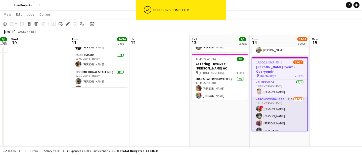
click at [291, 112] on app-card-role "Promotional Staffing (Exhibition Host) 31A 12/13 17:30-22:45 (5h15m) ! Jaquaine…" at bounding box center [279, 149] width 55 height 104
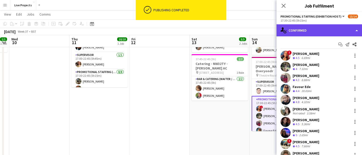
click at [336, 34] on div "single-neutral-actions-check-2 Confirmed" at bounding box center [318, 30] width 85 height 12
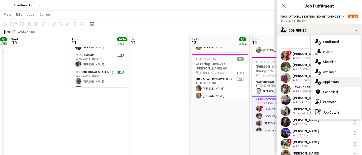
click at [330, 80] on div "single-neutral-actions-information Applicants" at bounding box center [336, 82] width 50 height 10
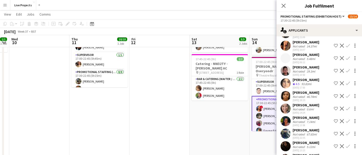
scroll to position [307, 0]
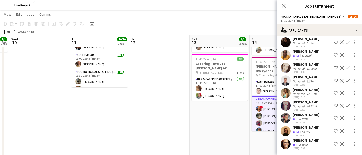
click at [348, 131] on app-icon "Confirm" at bounding box center [348, 131] width 4 height 4
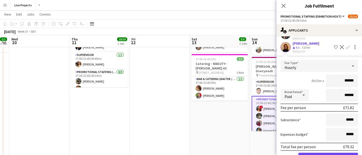
scroll to position [421, 0]
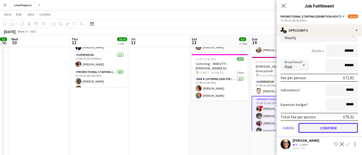
click at [326, 129] on button "Confirm" at bounding box center [328, 128] width 60 height 10
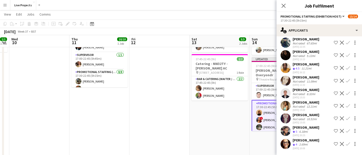
scroll to position [294, 0]
click at [282, 4] on icon "Close pop-in" at bounding box center [283, 6] width 4 height 4
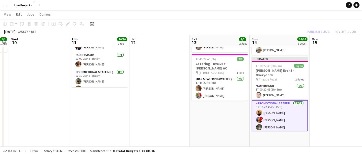
click at [311, 29] on div "Publish 1 job Revert 1 job" at bounding box center [330, 31] width 61 height 7
click at [311, 29] on button "Publish 1 job" at bounding box center [317, 31] width 27 height 7
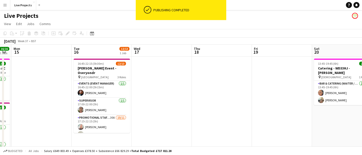
scroll to position [0, 225]
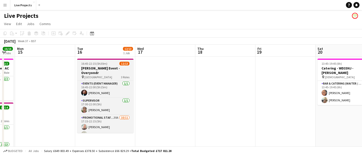
click at [107, 75] on div "pin Bridgewater Hall 3 Roles" at bounding box center [105, 77] width 56 height 4
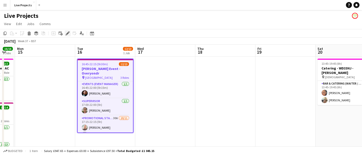
click at [66, 32] on icon "Edit" at bounding box center [68, 33] width 4 height 4
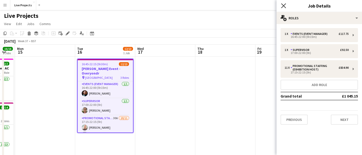
click at [282, 5] on icon at bounding box center [283, 5] width 5 height 5
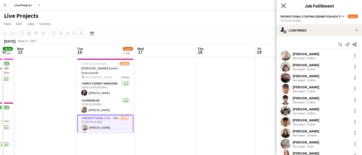
click at [283, 6] on icon at bounding box center [283, 5] width 5 height 5
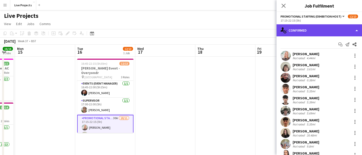
click at [331, 30] on div "single-neutral-actions-check-2 Confirmed" at bounding box center [318, 30] width 85 height 12
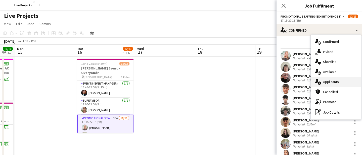
click at [331, 82] on div "single-neutral-actions-information Applicants" at bounding box center [336, 82] width 50 height 10
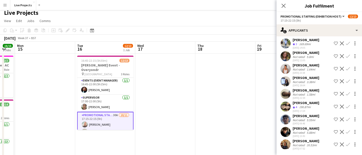
scroll to position [1, 0]
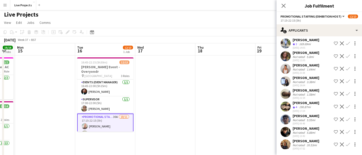
click at [348, 105] on app-icon "Confirm" at bounding box center [348, 107] width 4 height 4
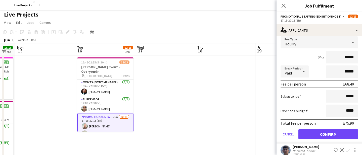
scroll to position [389, 0]
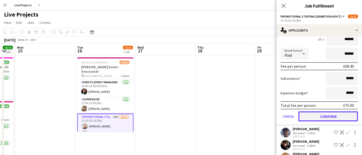
click at [328, 114] on button "Confirm" at bounding box center [328, 117] width 60 height 10
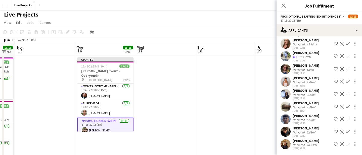
scroll to position [262, 0]
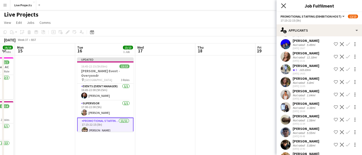
click at [283, 6] on icon "Close pop-in" at bounding box center [283, 5] width 5 height 5
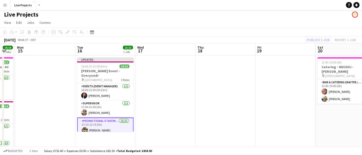
click at [312, 39] on div "Publish 1 job Revert 1 job" at bounding box center [330, 40] width 61 height 7
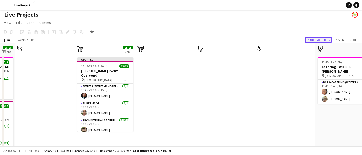
click at [312, 39] on button "Publish 1 job" at bounding box center [317, 40] width 27 height 7
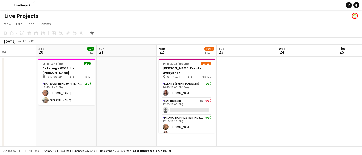
scroll to position [0, 145]
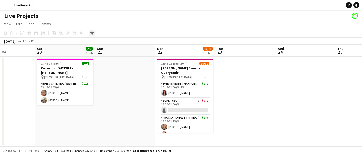
click at [92, 32] on icon at bounding box center [92, 33] width 4 height 4
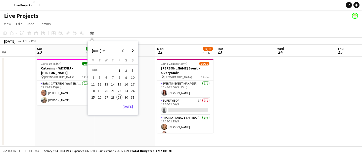
click at [131, 70] on span "3" at bounding box center [133, 70] width 6 height 7
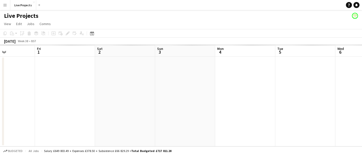
scroll to position [0, 173]
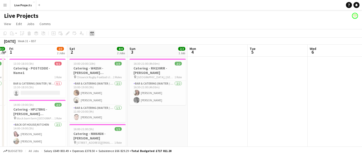
click at [92, 34] on icon "Date picker" at bounding box center [92, 33] width 4 height 4
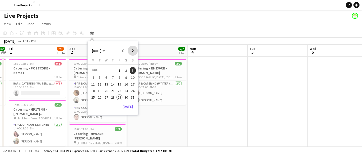
click at [132, 51] on span "Next month" at bounding box center [133, 51] width 10 height 10
click at [105, 76] on span "3" at bounding box center [106, 77] width 6 height 6
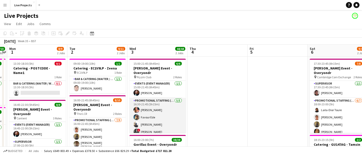
scroll to position [11, 0]
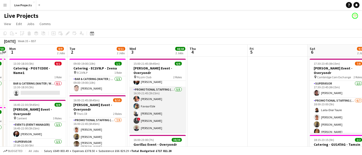
click at [173, 115] on app-card-role "Promotional Staffing (Exhibition Host) 5/5 16:30-21:45 (5h15m) Renata Almeida S…" at bounding box center [157, 110] width 56 height 46
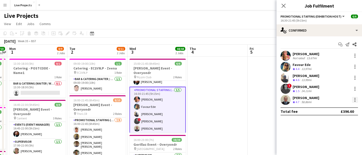
click at [353, 100] on div at bounding box center [355, 100] width 6 height 6
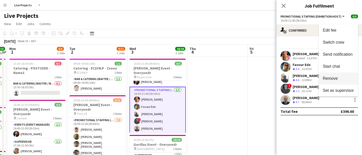
click at [331, 80] on span "Remove" at bounding box center [330, 78] width 15 height 4
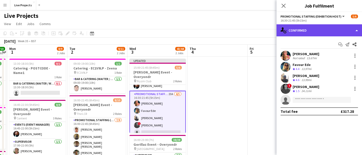
click at [333, 32] on div "single-neutral-actions-check-2 Confirmed" at bounding box center [318, 30] width 85 height 12
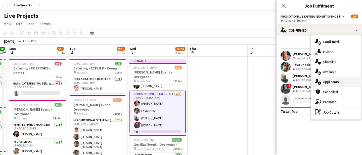
click at [340, 81] on div "single-neutral-actions-information Applicants" at bounding box center [336, 82] width 50 height 10
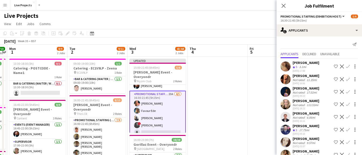
click at [348, 66] on app-icon "Confirm" at bounding box center [348, 67] width 4 height 4
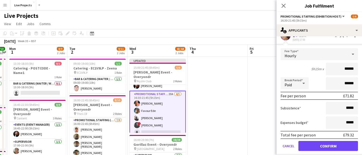
scroll to position [36, 0]
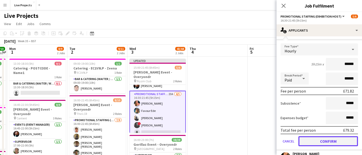
click at [335, 142] on button "Confirm" at bounding box center [328, 141] width 60 height 10
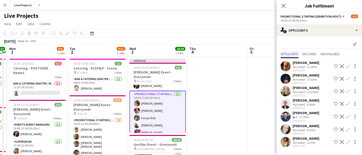
scroll to position [0, 0]
click at [283, 6] on icon at bounding box center [283, 5] width 5 height 5
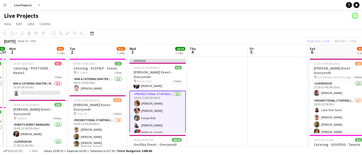
click at [313, 40] on div "Publish 1 job Revert 1 job" at bounding box center [330, 41] width 61 height 7
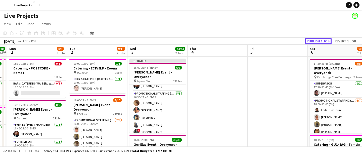
click at [313, 40] on button "Publish 1 job" at bounding box center [317, 41] width 27 height 7
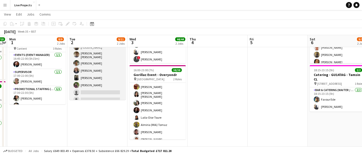
scroll to position [22, 0]
click at [99, 83] on app-card-role "Promotional Staffing (Exhibition Host) 7/9 16:00-22:45 (6h45m) Rohan Singh Raks…" at bounding box center [97, 64] width 56 height 77
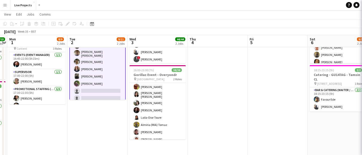
scroll to position [22, 0]
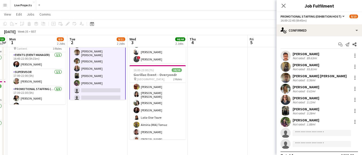
click at [312, 121] on div "Sandhya Sinheli" at bounding box center [305, 120] width 27 height 5
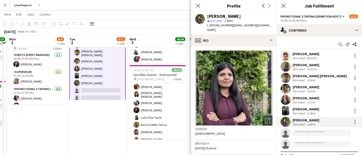
click at [319, 108] on div "Juwairiyah Mohammed" at bounding box center [305, 109] width 27 height 5
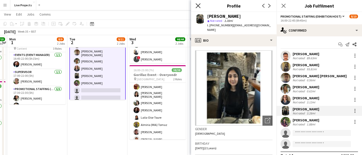
click at [198, 7] on icon "Close pop-in" at bounding box center [197, 5] width 5 height 5
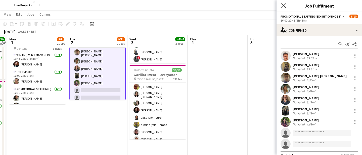
click at [283, 4] on icon "Close pop-in" at bounding box center [283, 5] width 5 height 5
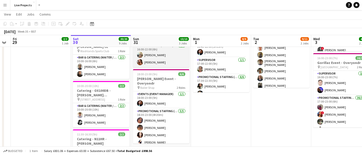
scroll to position [81, 0]
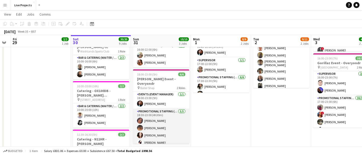
click at [171, 116] on app-card-role "Promotional Staffing (Exhibition Host) 5/5 18:30-23:00 (4h30m) Elizabeth Archib…" at bounding box center [161, 133] width 56 height 48
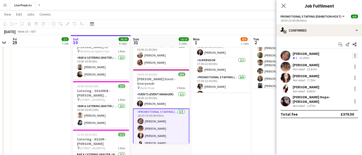
click at [355, 54] on div at bounding box center [355, 56] width 6 height 6
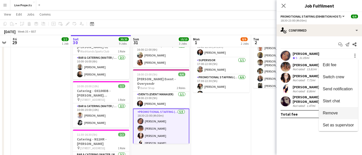
click at [332, 114] on span "Remove" at bounding box center [330, 113] width 15 height 4
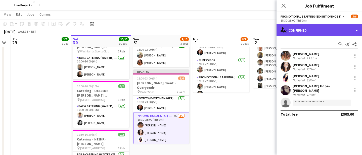
click at [321, 32] on div "single-neutral-actions-check-2 Confirmed" at bounding box center [318, 30] width 85 height 12
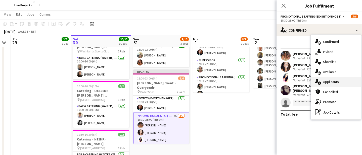
click at [334, 84] on div "single-neutral-actions-information Applicants" at bounding box center [336, 82] width 50 height 10
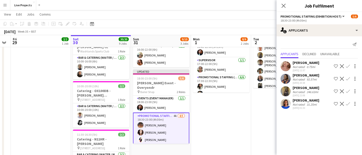
click at [347, 66] on app-icon "Confirm" at bounding box center [348, 66] width 4 height 4
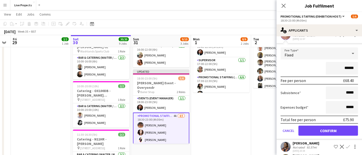
scroll to position [33, 0]
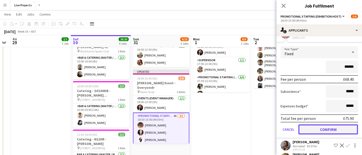
click at [331, 127] on button "Confirm" at bounding box center [328, 130] width 60 height 10
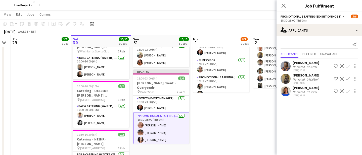
scroll to position [0, 0]
click at [283, 5] on icon "Close pop-in" at bounding box center [283, 5] width 5 height 5
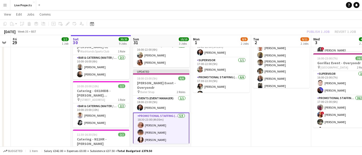
click at [314, 30] on div "Publish 1 job Revert 1 job" at bounding box center [330, 31] width 61 height 7
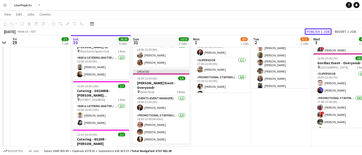
click at [314, 30] on button "Publish 1 job" at bounding box center [317, 31] width 27 height 7
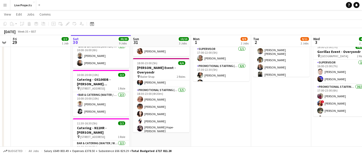
scroll to position [92, 0]
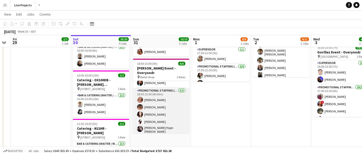
click at [169, 109] on app-card-role "Promotional Staffing (Exhibition Host) 5/5 18:30-23:00 (4h30m) Shona Harkin Emm…" at bounding box center [161, 112] width 56 height 48
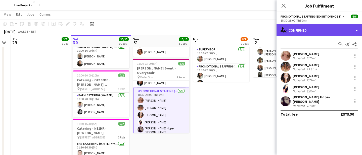
click at [335, 33] on div "single-neutral-actions-check-2 Confirmed" at bounding box center [318, 30] width 85 height 12
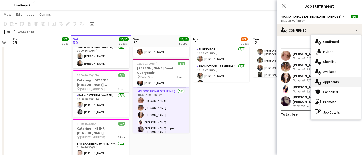
click at [332, 81] on div "single-neutral-actions-information Applicants" at bounding box center [336, 82] width 50 height 10
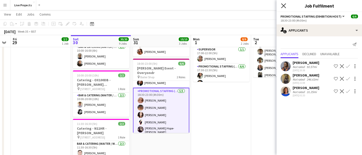
click at [283, 4] on icon "Close pop-in" at bounding box center [283, 5] width 5 height 5
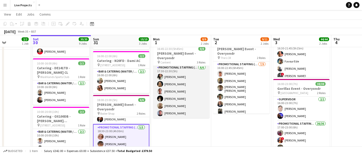
scroll to position [35, 0]
click at [181, 94] on app-card-role "Promotional Staffing (Exhibition Host) 6/6 17:30-22:30 (5h) Dinara Zeynalova Da…" at bounding box center [181, 92] width 56 height 54
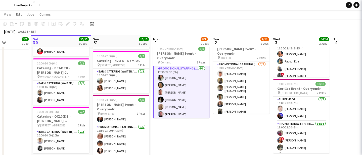
scroll to position [35, 0]
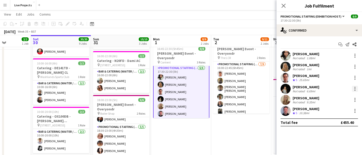
click at [355, 88] on div at bounding box center [354, 87] width 1 height 1
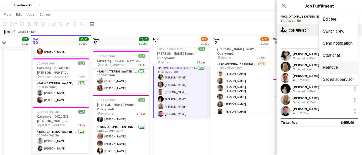
click at [338, 67] on span "Remove" at bounding box center [338, 67] width 31 height 5
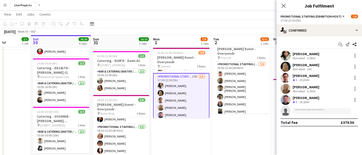
scroll to position [40, 0]
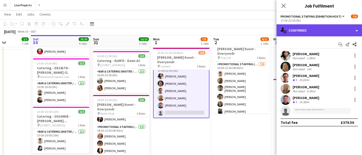
click at [327, 32] on div "single-neutral-actions-check-2 Confirmed" at bounding box center [318, 30] width 85 height 12
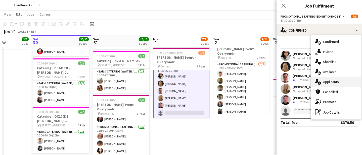
click at [332, 81] on div "single-neutral-actions-information Applicants" at bounding box center [336, 82] width 50 height 10
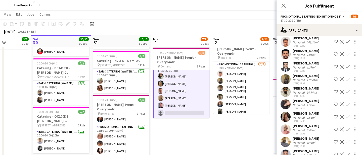
scroll to position [127, 0]
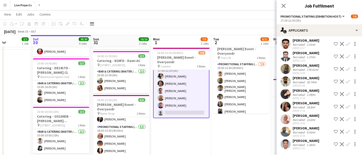
click at [347, 92] on app-icon "Confirm" at bounding box center [348, 94] width 4 height 4
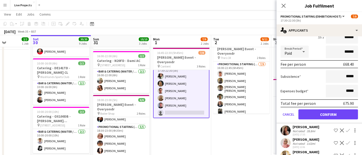
scroll to position [218, 0]
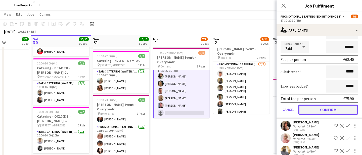
click at [337, 108] on button "Confirm" at bounding box center [328, 110] width 60 height 10
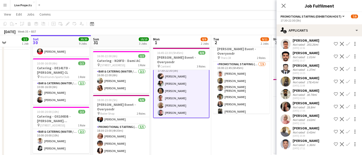
scroll to position [91, 0]
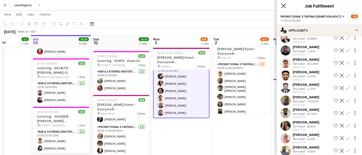
click at [284, 5] on icon at bounding box center [283, 5] width 5 height 5
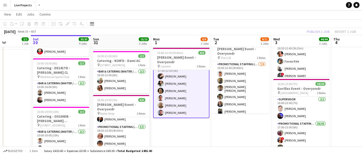
click at [317, 29] on div "Publish 1 job Revert 1 job" at bounding box center [330, 31] width 61 height 7
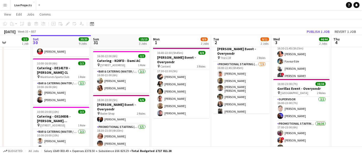
scroll to position [39, 0]
click at [317, 29] on button "Publish 1 job" at bounding box center [317, 31] width 27 height 7
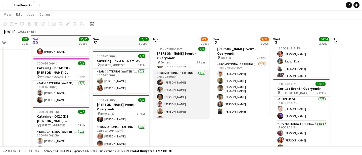
scroll to position [35, 0]
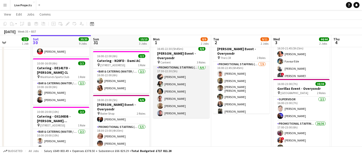
click at [176, 87] on app-card-role "Promotional Staffing (Exhibition Host) 6/6 17:30-22:30 (5h) darcie-leigh rich D…" at bounding box center [181, 92] width 56 height 54
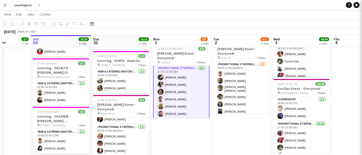
scroll to position [36, 0]
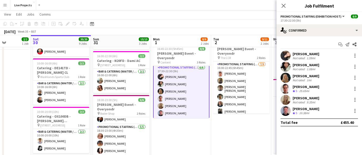
click at [297, 76] on div "Dara Clarke" at bounding box center [305, 76] width 27 height 5
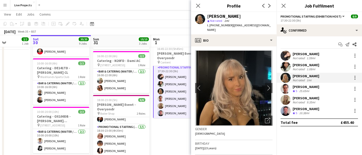
drag, startPoint x: 270, startPoint y: 25, endPoint x: 231, endPoint y: 25, distance: 38.7
click at [231, 25] on div "Dara Clarke star Not rated 1mi t. +447890514443 | daraerinclarke@hotmail.com" at bounding box center [233, 23] width 85 height 22
copy span "daraerinclarke@hotmail.com"
click at [197, 4] on icon "Close pop-in" at bounding box center [197, 5] width 5 height 5
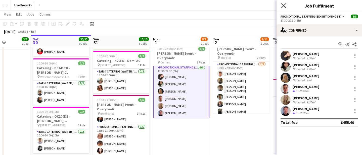
click at [283, 6] on icon at bounding box center [283, 5] width 5 height 5
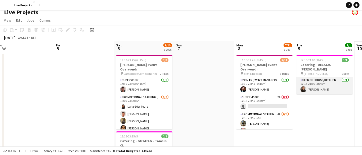
scroll to position [0, 188]
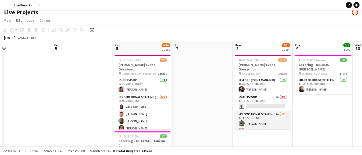
click at [271, 121] on app-card-role "Promotional Staffing (Exhibition Host) 4A 6/9 17:45-22:45 (5h) Brian Aranha ken…" at bounding box center [262, 150] width 56 height 77
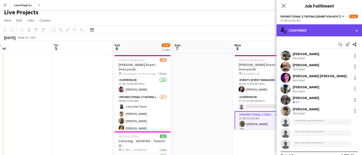
click at [336, 30] on div "single-neutral-actions-check-2 Confirmed" at bounding box center [318, 30] width 85 height 12
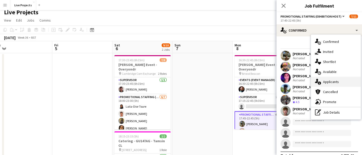
click at [335, 80] on div "single-neutral-actions-information Applicants" at bounding box center [336, 82] width 50 height 10
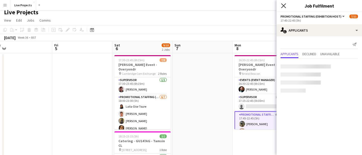
click at [284, 4] on icon "Close pop-in" at bounding box center [283, 5] width 5 height 5
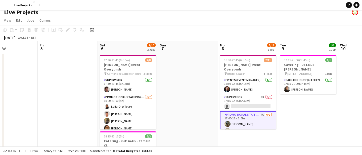
scroll to position [0, 203]
click at [258, 120] on app-card-role "Promotional Staffing (Exhibition Host) 4A 6/9 17:45-22:45 (5h) Brian Aranha ken…" at bounding box center [247, 151] width 56 height 78
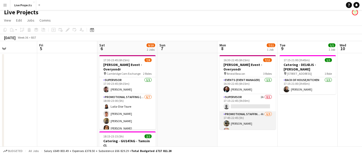
click at [260, 118] on app-card-role "Promotional Staffing (Exhibition Host) 4A 6/9 17:45-22:45 (5h) Brian Aranha ken…" at bounding box center [247, 150] width 56 height 77
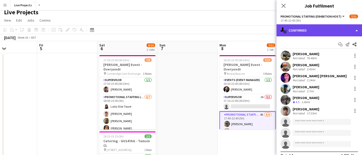
click at [335, 31] on div "single-neutral-actions-check-2 Confirmed" at bounding box center [318, 30] width 85 height 12
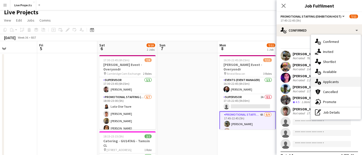
click at [333, 82] on div "single-neutral-actions-information Applicants" at bounding box center [336, 82] width 50 height 10
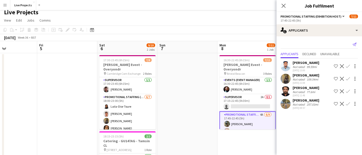
click at [355, 43] on icon "Send notification" at bounding box center [354, 44] width 4 height 4
click at [356, 44] on icon at bounding box center [354, 45] width 4 height 4
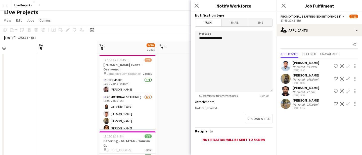
click at [233, 24] on span "Email" at bounding box center [234, 23] width 27 height 8
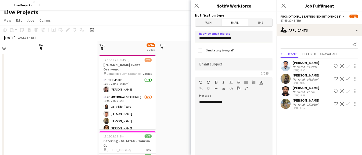
drag, startPoint x: 236, startPoint y: 36, endPoint x: 191, endPoint y: 36, distance: 44.2
click at [191, 36] on form "**********" at bounding box center [233, 151] width 85 height 279
type input "**********"
click at [204, 63] on input at bounding box center [233, 64] width 77 height 13
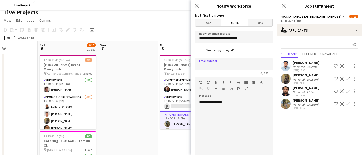
scroll to position [0, 164]
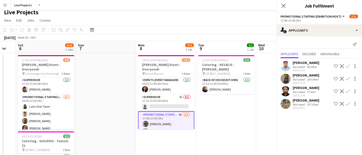
type input "*********"
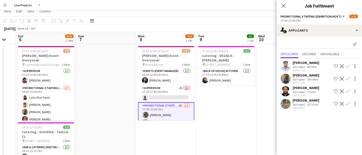
scroll to position [7, 0]
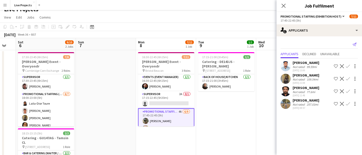
click at [355, 43] on icon at bounding box center [354, 45] width 4 height 4
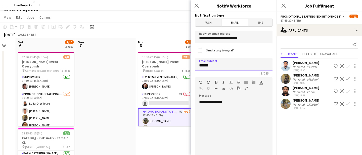
click at [238, 67] on input "******" at bounding box center [233, 64] width 77 height 13
type input "**********"
click at [233, 103] on div "**********" at bounding box center [233, 130] width 77 height 60
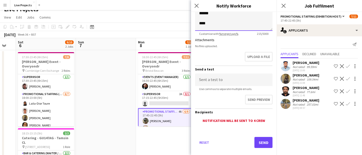
scroll to position [136, 0]
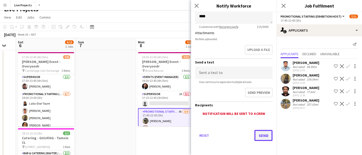
click at [264, 136] on button "Send" at bounding box center [263, 135] width 18 height 11
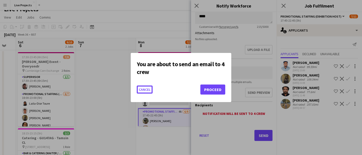
scroll to position [0, 0]
click at [208, 88] on button "Proceed" at bounding box center [212, 90] width 25 height 10
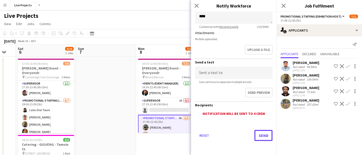
scroll to position [7, 0]
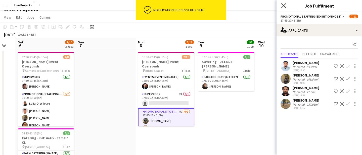
click at [284, 6] on icon at bounding box center [283, 5] width 5 height 5
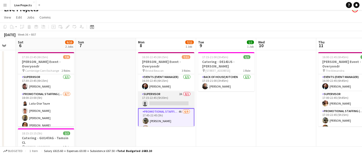
click at [176, 96] on app-card-role "Supervisor 2A 0/1 17:15-22:45 (5h30m) single-neutral-actions" at bounding box center [166, 99] width 56 height 17
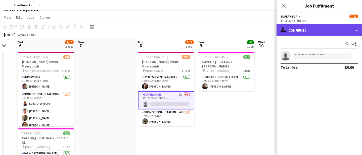
click at [327, 33] on div "single-neutral-actions-check-2 Confirmed" at bounding box center [318, 30] width 85 height 12
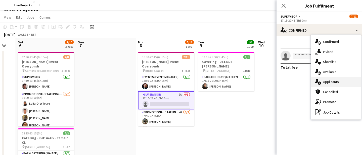
click at [332, 82] on div "single-neutral-actions-information Applicants" at bounding box center [336, 82] width 50 height 10
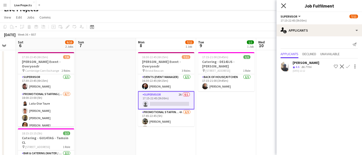
click at [284, 4] on icon "Close pop-in" at bounding box center [283, 5] width 5 height 5
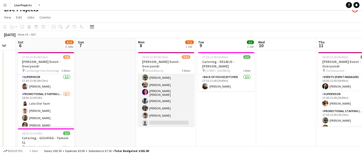
scroll to position [54, 0]
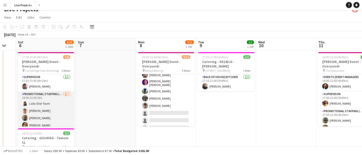
click at [54, 98] on app-card-role "Promotional Staffing (Exhibition Host) 6/7 18:00-23:00 (5h) Laila-Dior Toure Ro…" at bounding box center [46, 121] width 56 height 61
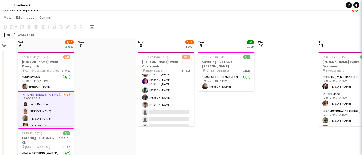
scroll to position [53, 0]
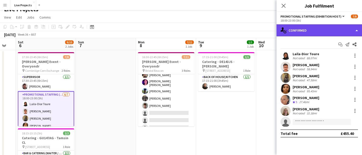
click at [315, 30] on div "single-neutral-actions-check-2 Confirmed" at bounding box center [318, 30] width 85 height 12
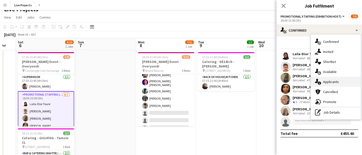
click at [328, 81] on div "single-neutral-actions-information Applicants" at bounding box center [336, 82] width 50 height 10
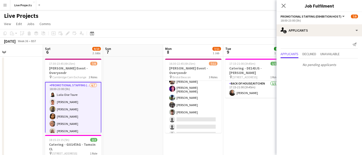
scroll to position [0, 132]
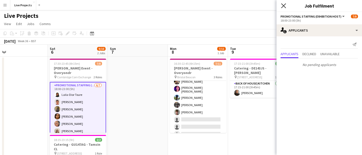
click at [283, 5] on icon "Close pop-in" at bounding box center [283, 5] width 5 height 5
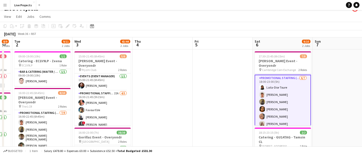
scroll to position [0, 104]
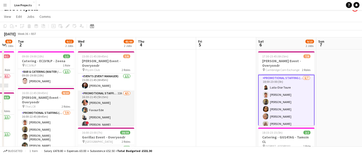
click at [113, 107] on app-card-role "Promotional Staffing (Exhibition Host) 22A 4/5 16:30-21:45 (5h15m) Renata Almei…" at bounding box center [106, 114] width 56 height 46
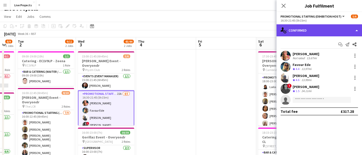
click at [327, 29] on div "single-neutral-actions-check-2 Confirmed" at bounding box center [318, 30] width 85 height 12
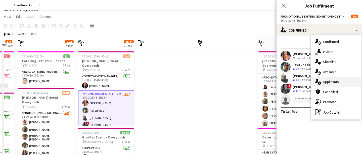
click at [330, 82] on div "single-neutral-actions-information Applicants" at bounding box center [336, 82] width 50 height 10
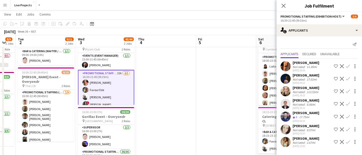
scroll to position [29, 0]
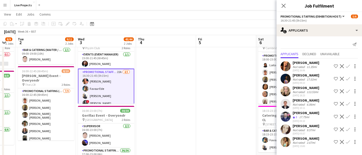
click at [348, 66] on app-icon "Confirm" at bounding box center [348, 66] width 4 height 4
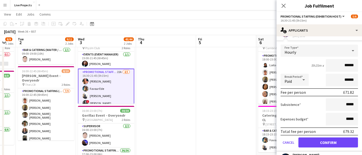
scroll to position [37, 0]
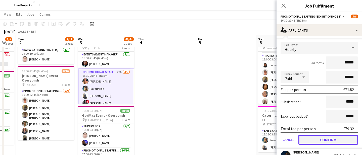
click at [329, 137] on button "Confirm" at bounding box center [328, 140] width 60 height 10
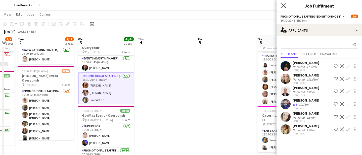
click at [283, 4] on icon "Close pop-in" at bounding box center [283, 5] width 5 height 5
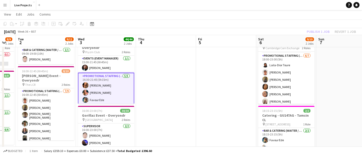
click at [313, 31] on div "Publish 1 job Revert 1 job" at bounding box center [330, 31] width 61 height 7
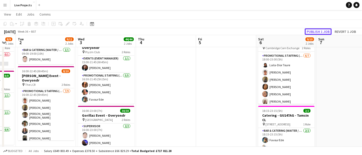
click at [313, 31] on button "Publish 1 job" at bounding box center [317, 31] width 27 height 7
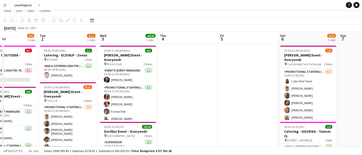
scroll to position [4, 0]
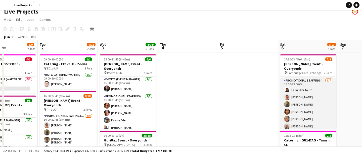
click at [303, 104] on app-card-role "Promotional Staffing (Exhibition Host) 6/7 18:00-23:00 (5h) Laila-Dior Toure Ro…" at bounding box center [308, 108] width 56 height 61
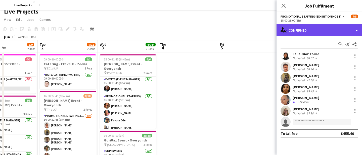
click at [329, 29] on div "single-neutral-actions-check-2 Confirmed" at bounding box center [318, 30] width 85 height 12
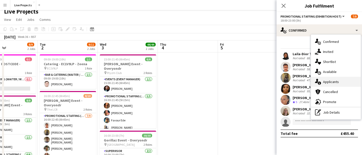
click at [335, 82] on div "single-neutral-actions-information Applicants" at bounding box center [336, 82] width 50 height 10
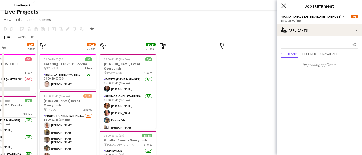
click at [284, 5] on icon at bounding box center [283, 5] width 5 height 5
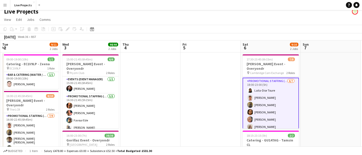
scroll to position [0, 182]
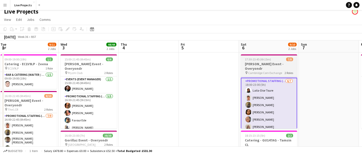
click at [264, 63] on h3 "[PERSON_NAME] Event - Overyondr" at bounding box center [269, 66] width 56 height 9
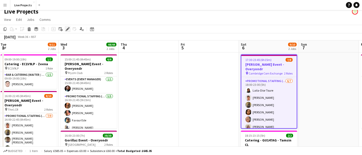
click at [67, 28] on icon "Edit" at bounding box center [68, 29] width 4 height 4
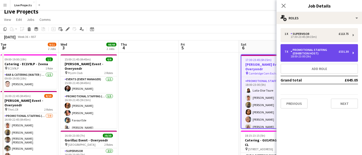
click at [307, 55] on div "Promotional Staffing (Exhibition Host)" at bounding box center [314, 51] width 48 height 7
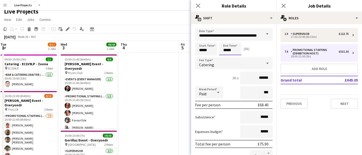
click at [235, 49] on input "*****" at bounding box center [230, 49] width 22 height 13
click at [236, 39] on div at bounding box center [235, 40] width 10 height 5
type input "*****"
click at [237, 41] on div at bounding box center [235, 40] width 10 height 5
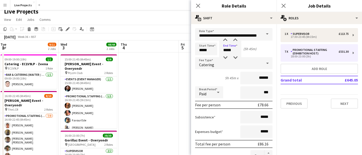
click at [200, 7] on icon at bounding box center [198, 6] width 4 height 4
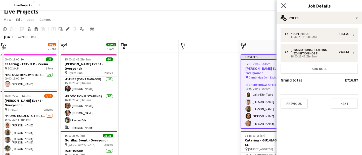
click at [284, 3] on icon "Close pop-in" at bounding box center [283, 5] width 5 height 5
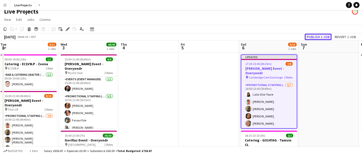
click at [313, 37] on button "Publish 1 job" at bounding box center [317, 37] width 27 height 7
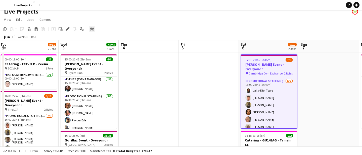
click at [92, 28] on icon at bounding box center [92, 29] width 4 height 4
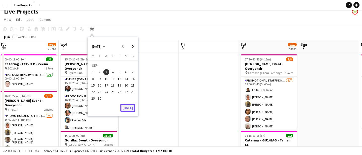
click at [125, 107] on button "Today" at bounding box center [127, 108] width 15 height 8
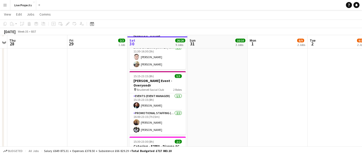
scroll to position [193, 0]
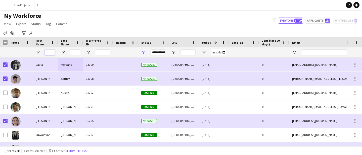
click at [47, 52] on input "First Name Filter Input" at bounding box center [50, 52] width 10 height 6
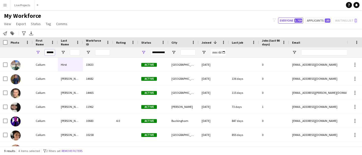
type input "******"
click at [56, 52] on div "******" at bounding box center [45, 52] width 25 height 10
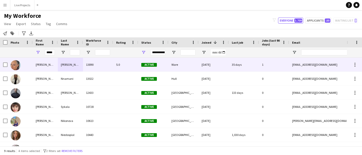
type input "*****"
click at [37, 64] on div "[PERSON_NAME]" at bounding box center [45, 65] width 25 height 14
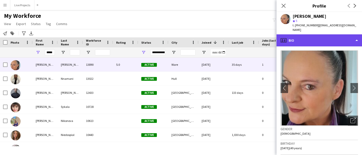
click at [326, 35] on div "profile Bio" at bounding box center [318, 40] width 85 height 12
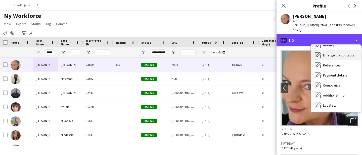
scroll to position [57, 0]
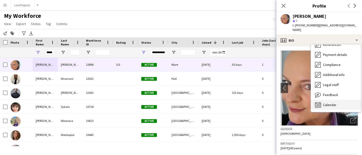
click at [331, 103] on span "Calendar" at bounding box center [329, 105] width 13 height 5
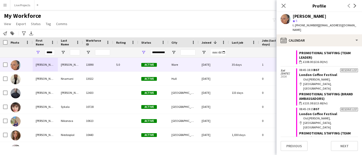
scroll to position [0, 0]
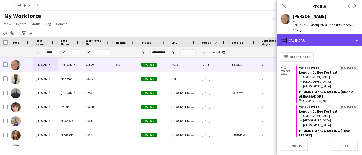
click at [299, 38] on div "calendar-full Calendar" at bounding box center [318, 40] width 85 height 12
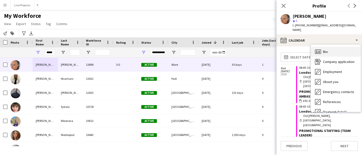
click at [326, 49] on span "Bio" at bounding box center [325, 51] width 5 height 5
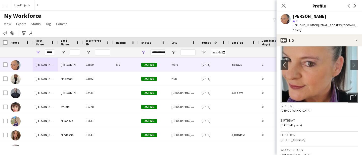
scroll to position [21, 0]
